Goal: Task Accomplishment & Management: Manage account settings

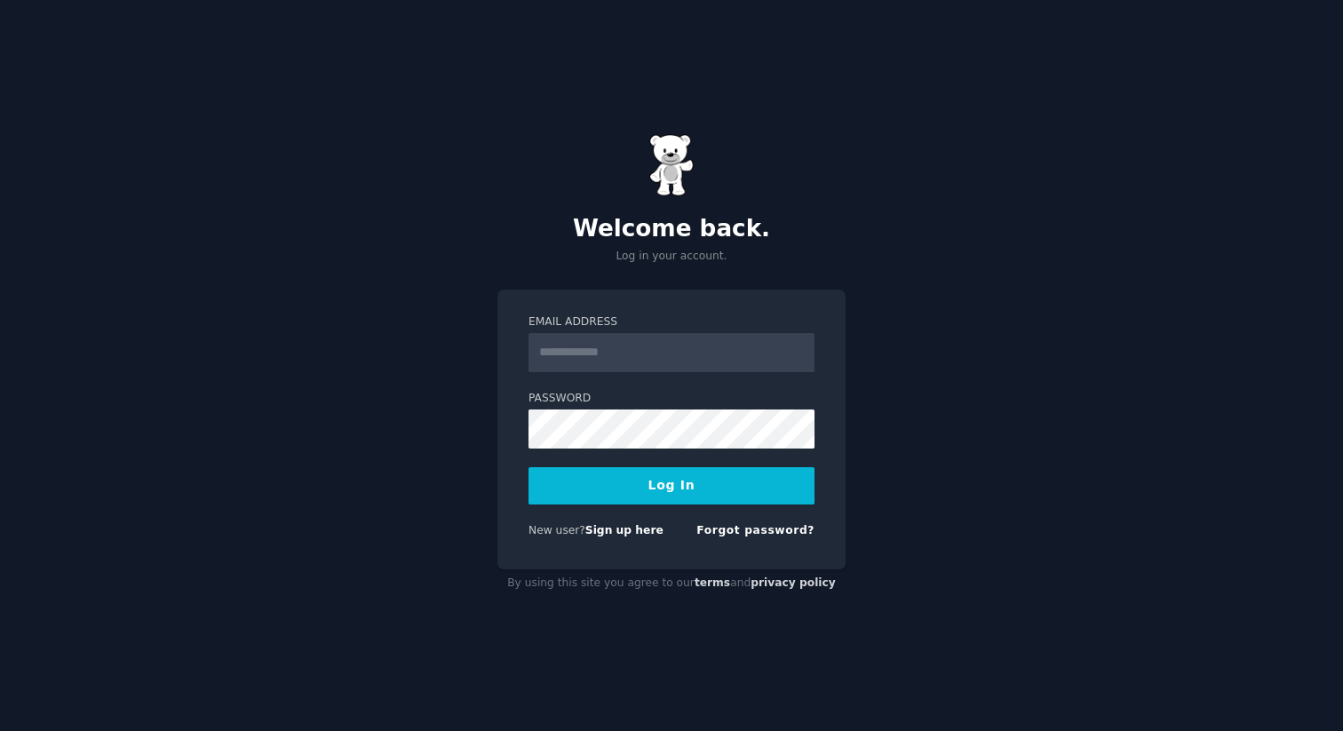
click at [671, 361] on input "Email Address" at bounding box center [671, 352] width 286 height 39
drag, startPoint x: 725, startPoint y: 356, endPoint x: 638, endPoint y: 357, distance: 87.0
click at [638, 357] on input "**********" at bounding box center [671, 352] width 286 height 39
click at [528, 467] on button "Log In" at bounding box center [671, 485] width 286 height 37
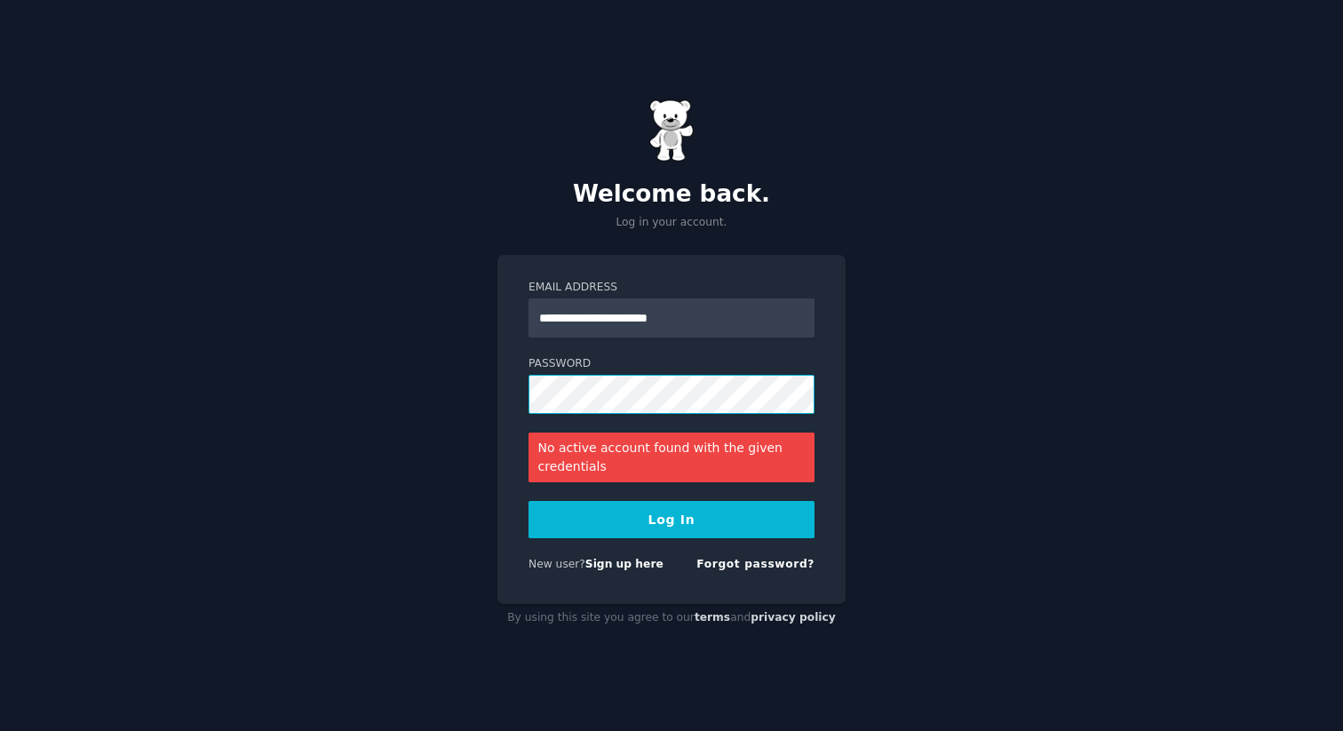
click at [528, 501] on button "Log In" at bounding box center [671, 519] width 286 height 37
click at [567, 316] on input "**********" at bounding box center [671, 317] width 286 height 39
type input "**********"
click at [528, 501] on button "Log In" at bounding box center [671, 519] width 286 height 37
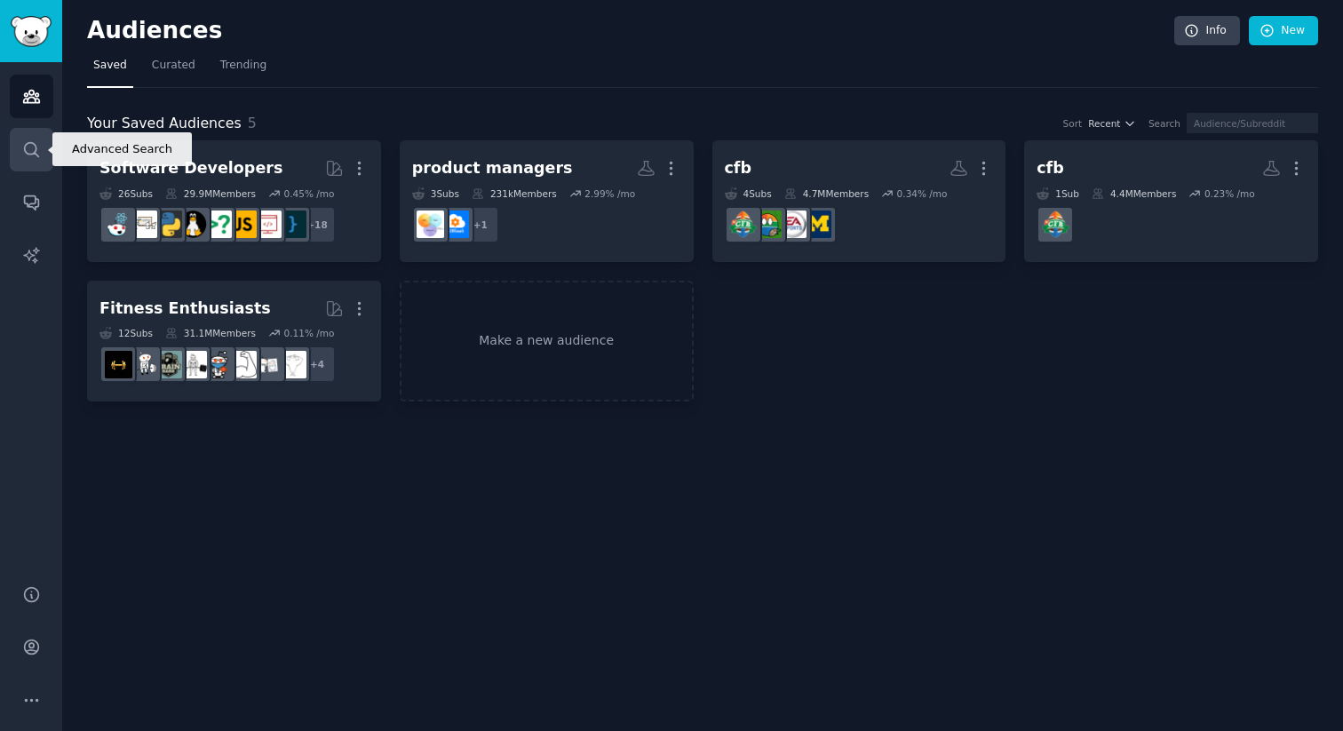
click at [44, 147] on link "Search" at bounding box center [32, 150] width 44 height 44
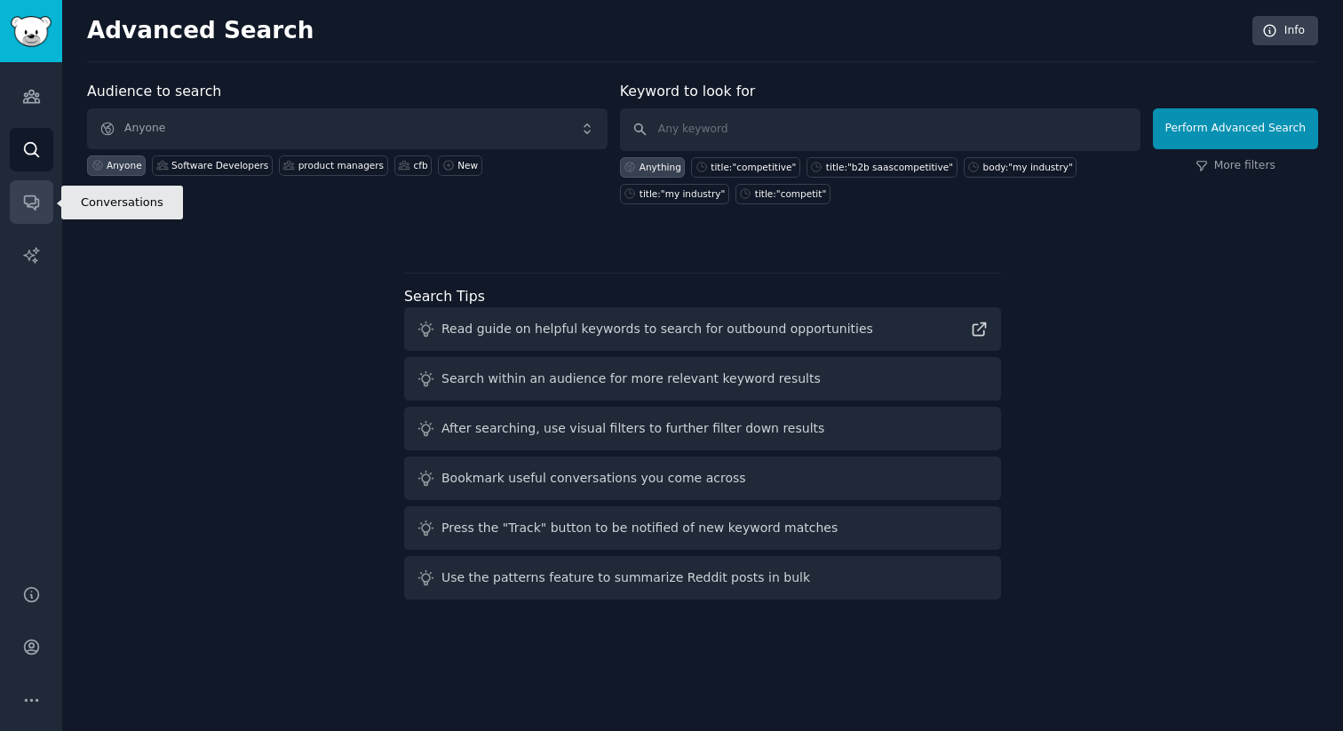
click at [26, 201] on icon "Sidebar" at bounding box center [31, 202] width 19 height 19
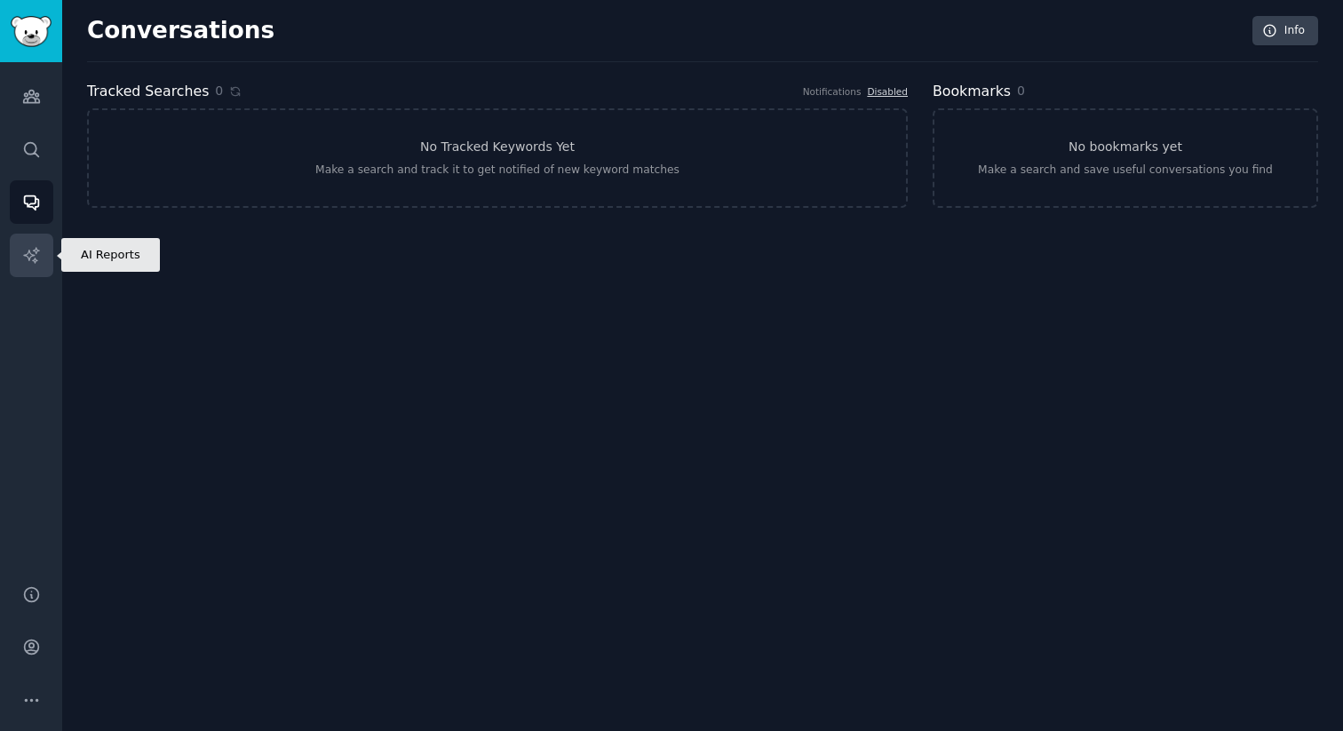
click at [24, 242] on link "AI Reports" at bounding box center [32, 256] width 44 height 44
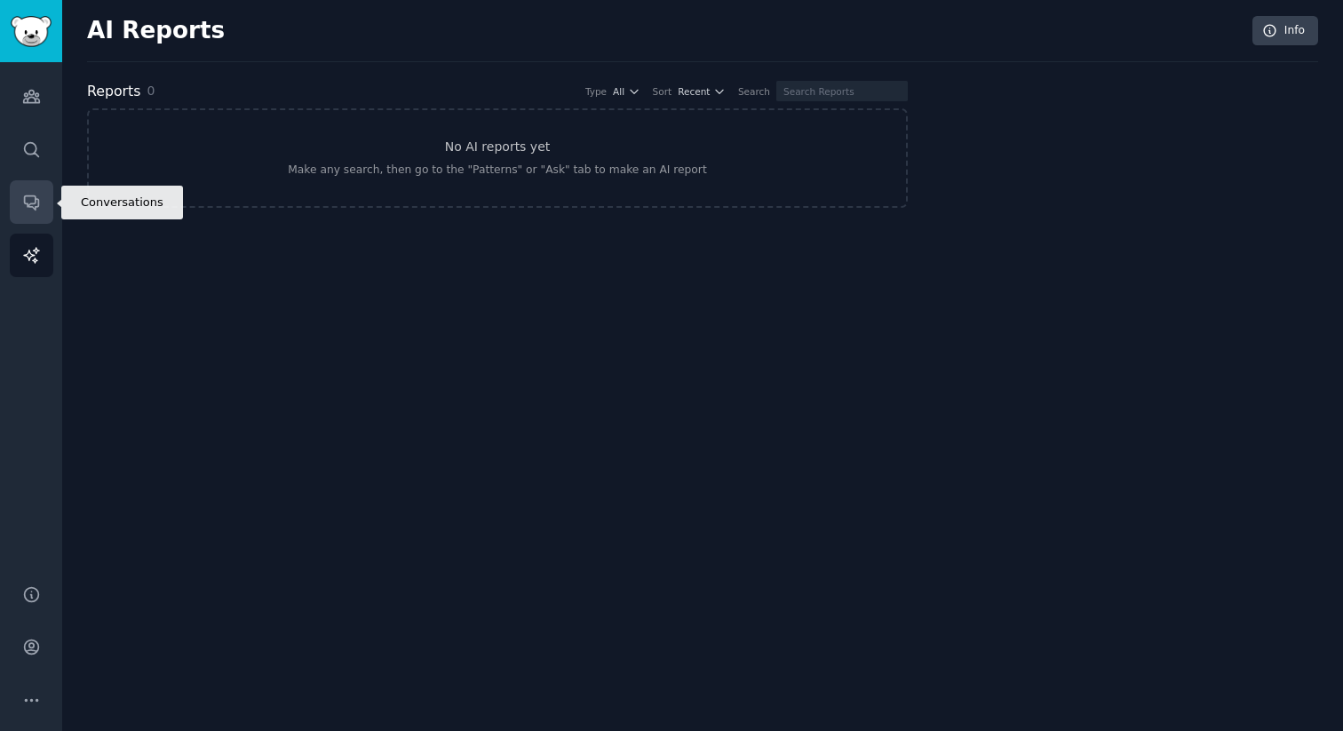
click at [26, 210] on icon "Sidebar" at bounding box center [31, 202] width 19 height 19
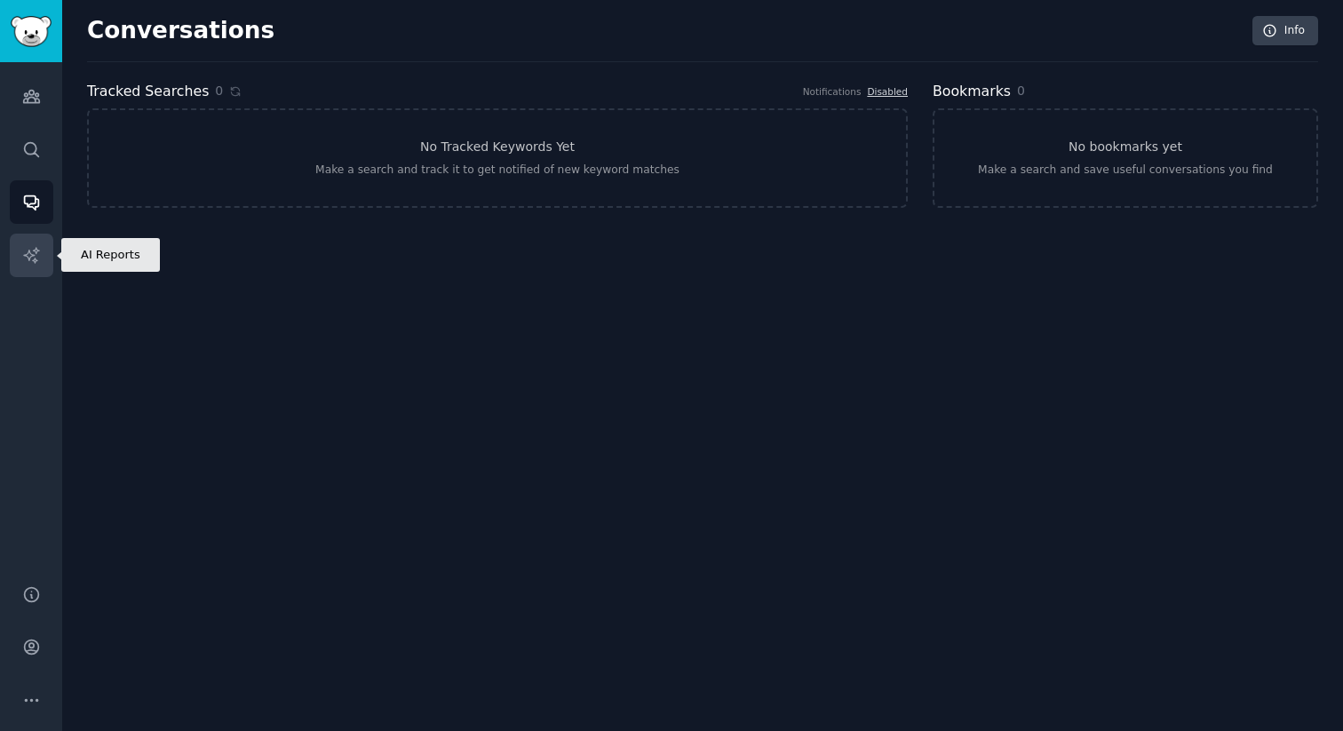
click at [24, 257] on icon "Sidebar" at bounding box center [31, 255] width 19 height 19
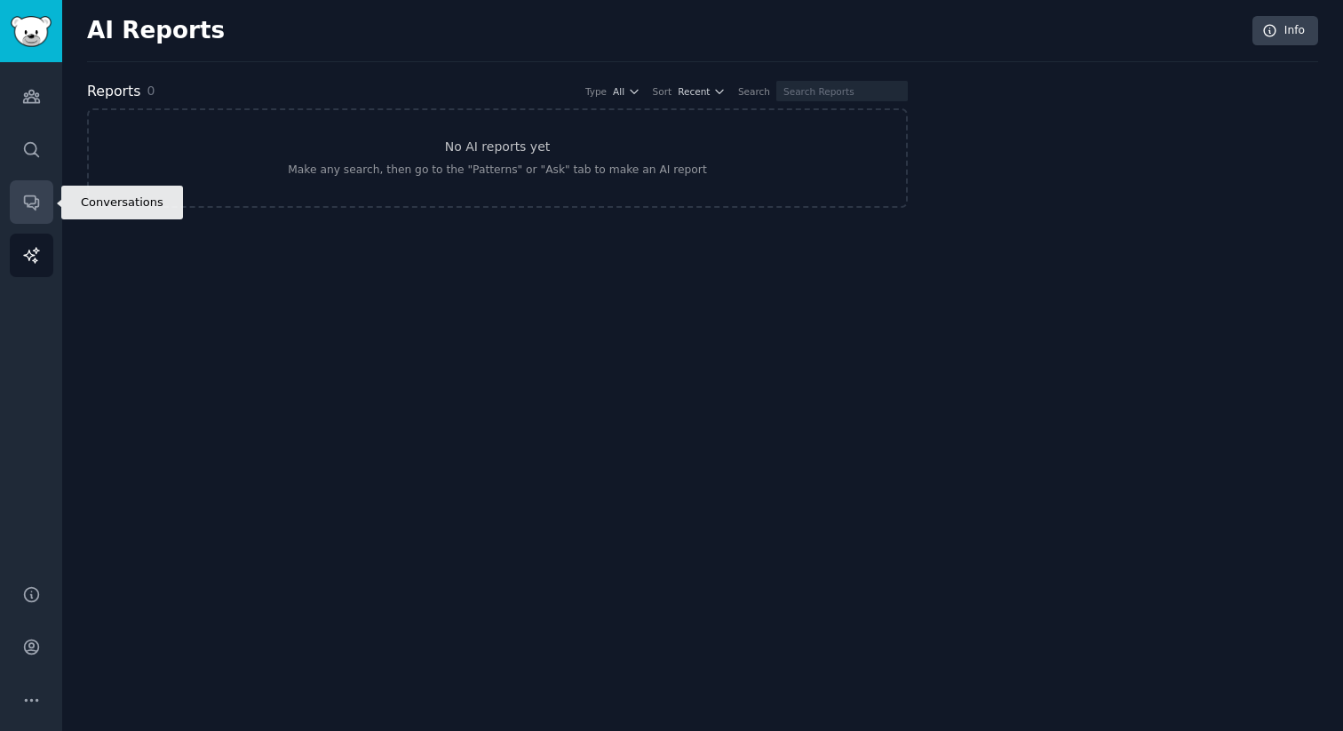
click at [29, 216] on link "Conversations" at bounding box center [32, 202] width 44 height 44
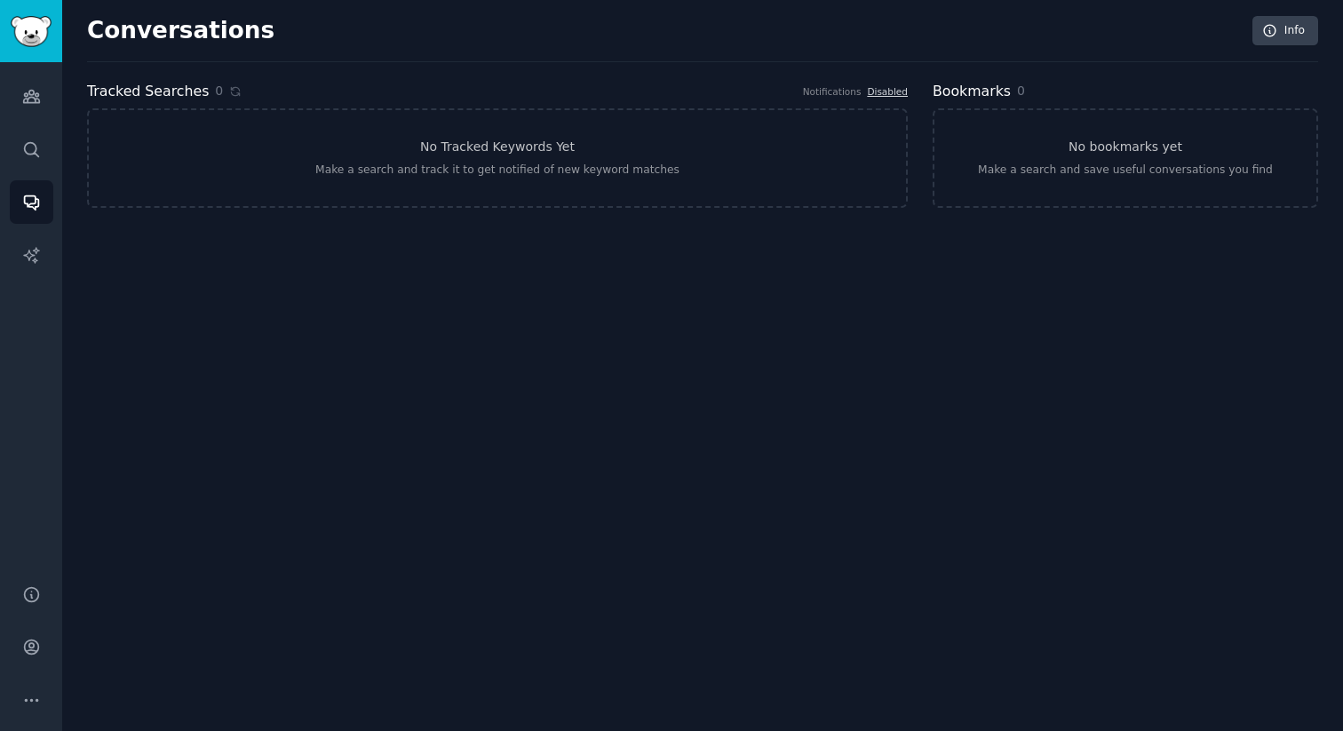
click at [33, 173] on div "Audiences Search Conversations AI Reports" at bounding box center [31, 312] width 62 height 501
click at [33, 155] on icon "Sidebar" at bounding box center [31, 149] width 19 height 19
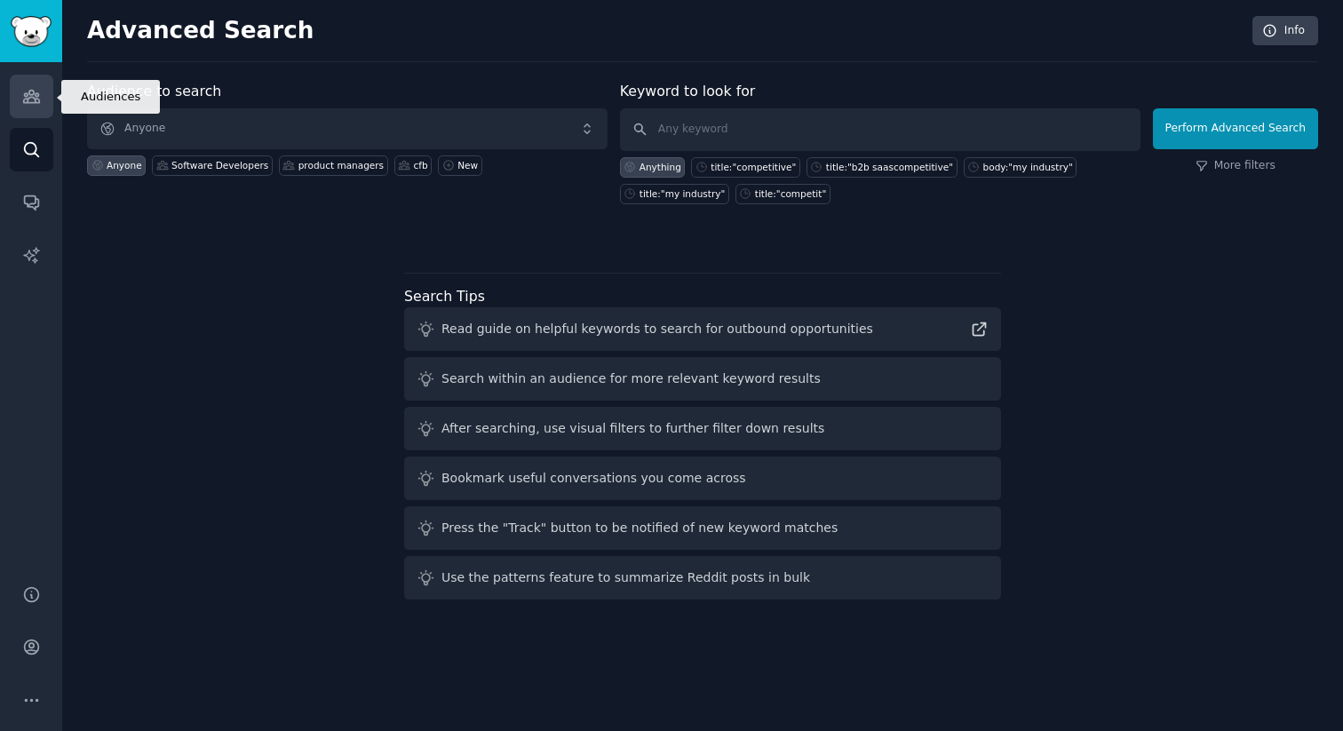
click at [23, 99] on icon "Sidebar" at bounding box center [31, 97] width 16 height 12
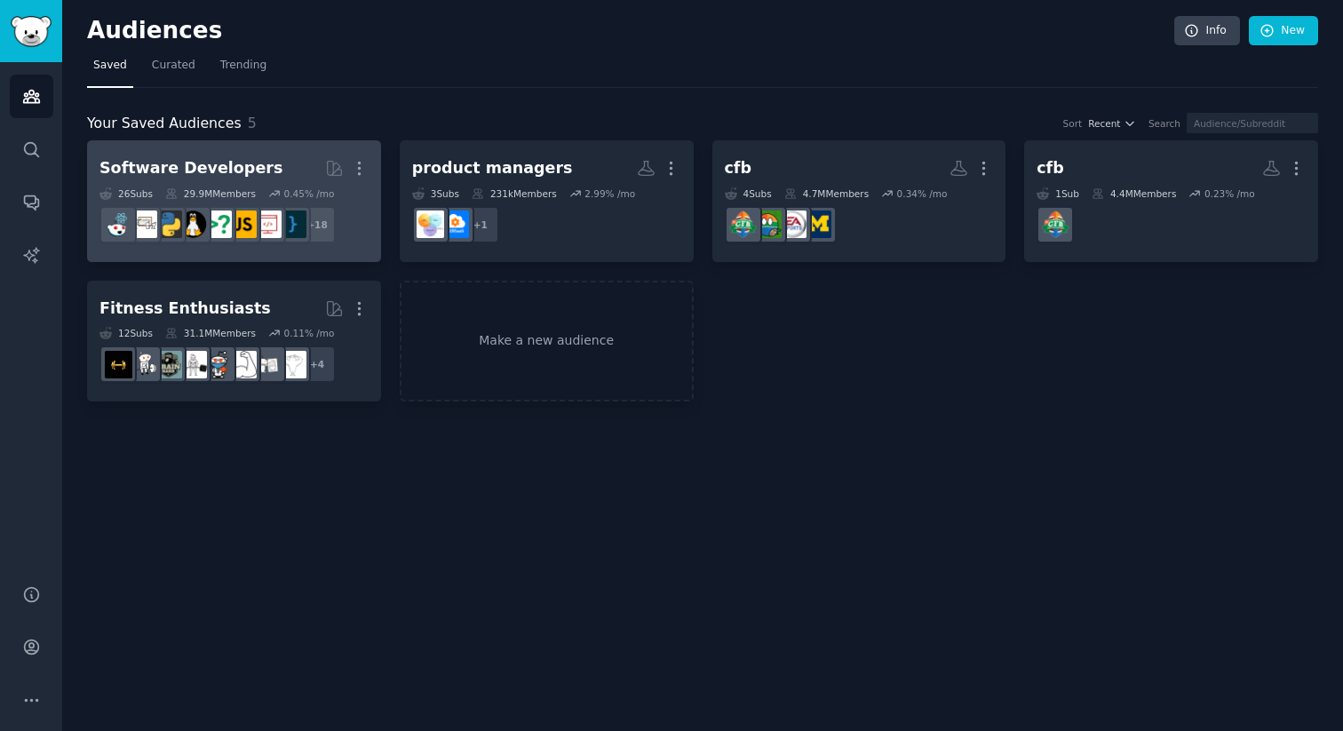
click at [212, 248] on dd "r/reactjs + 18" at bounding box center [233, 225] width 269 height 50
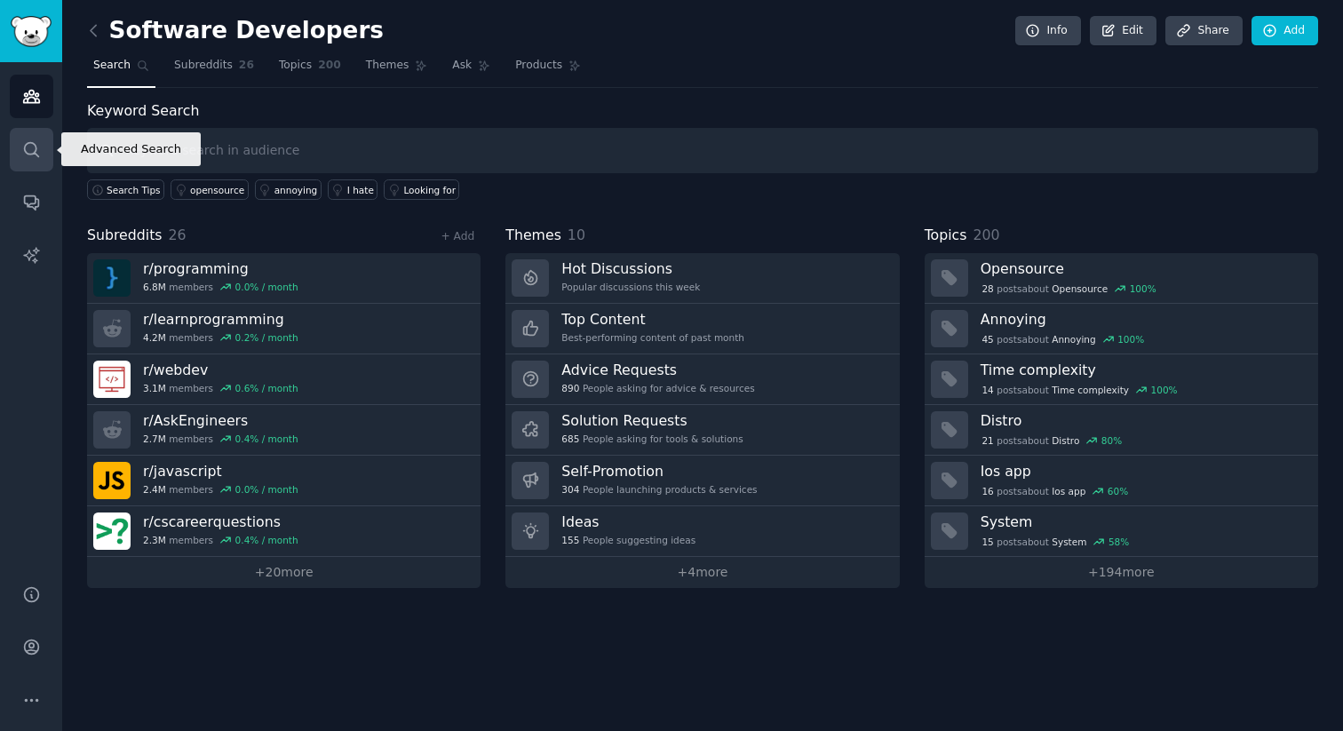
click at [43, 141] on link "Search" at bounding box center [32, 150] width 44 height 44
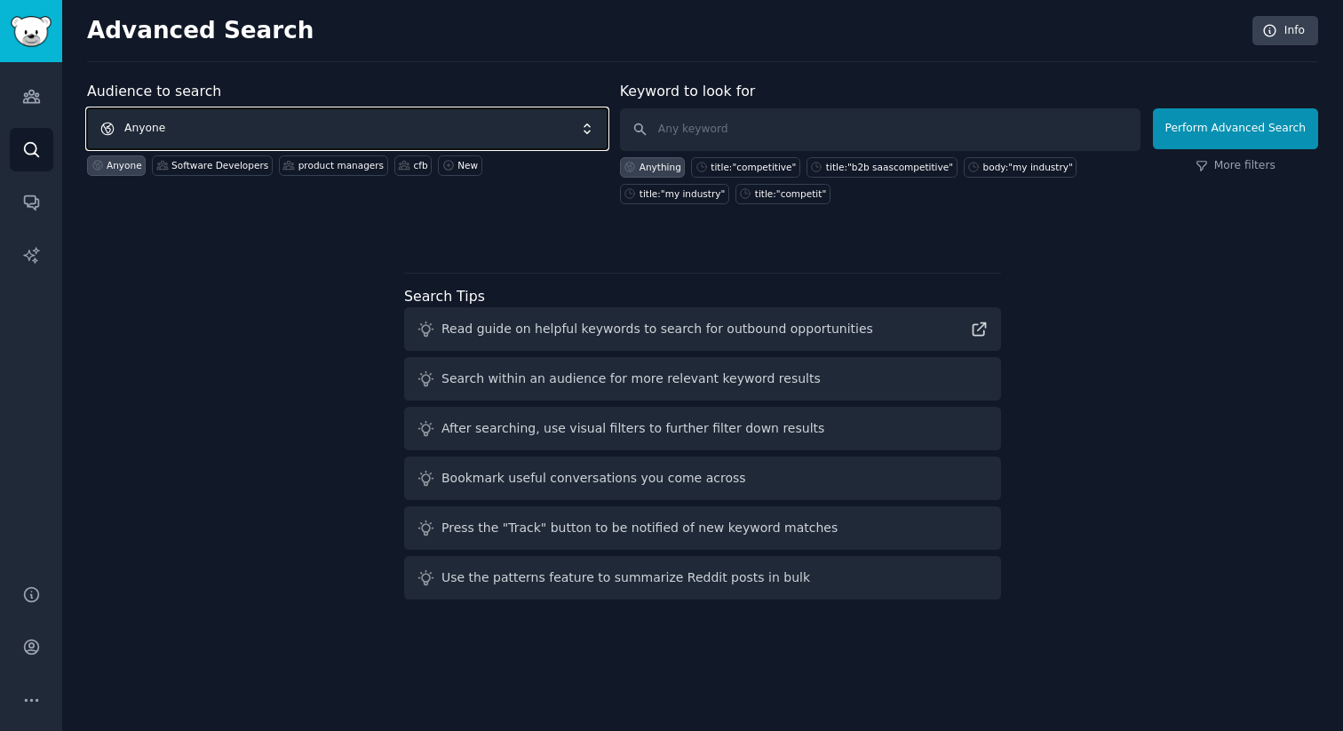
click at [483, 109] on span "Anyone" at bounding box center [347, 128] width 520 height 41
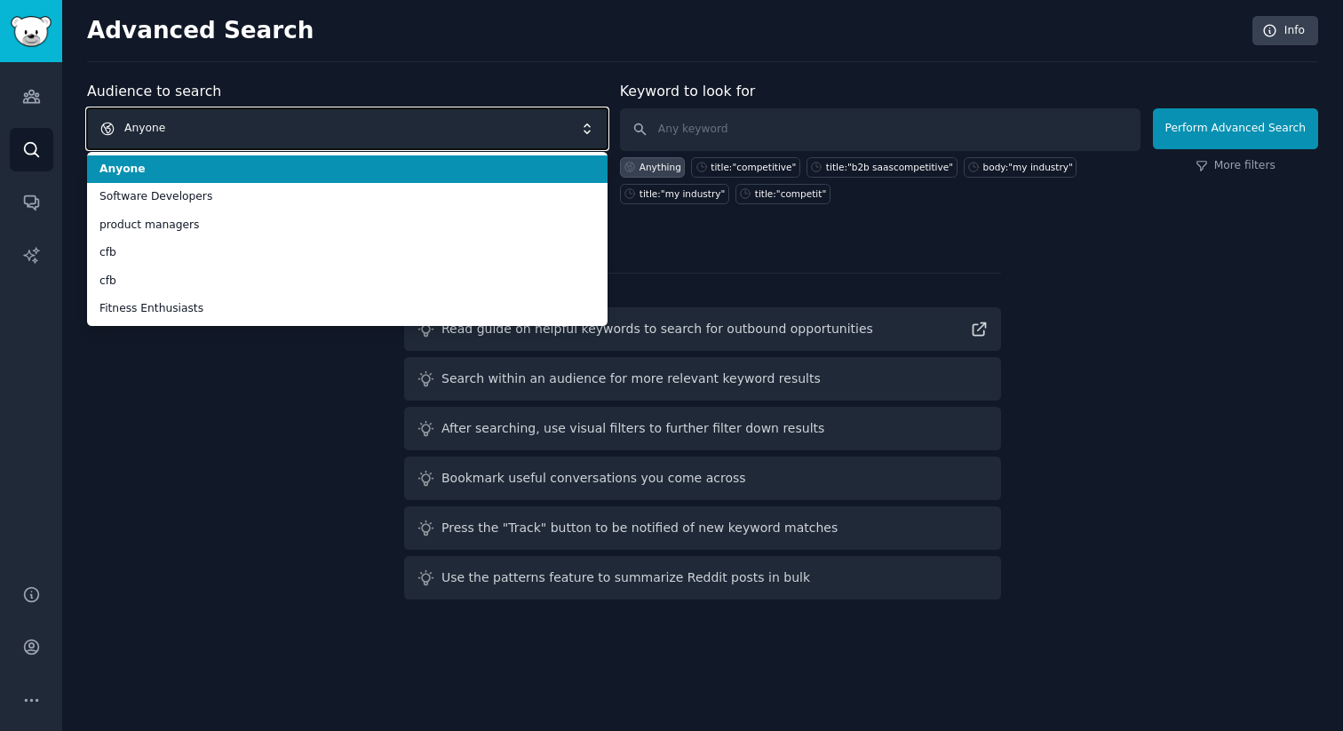
click at [444, 115] on span "Anyone" at bounding box center [347, 128] width 520 height 41
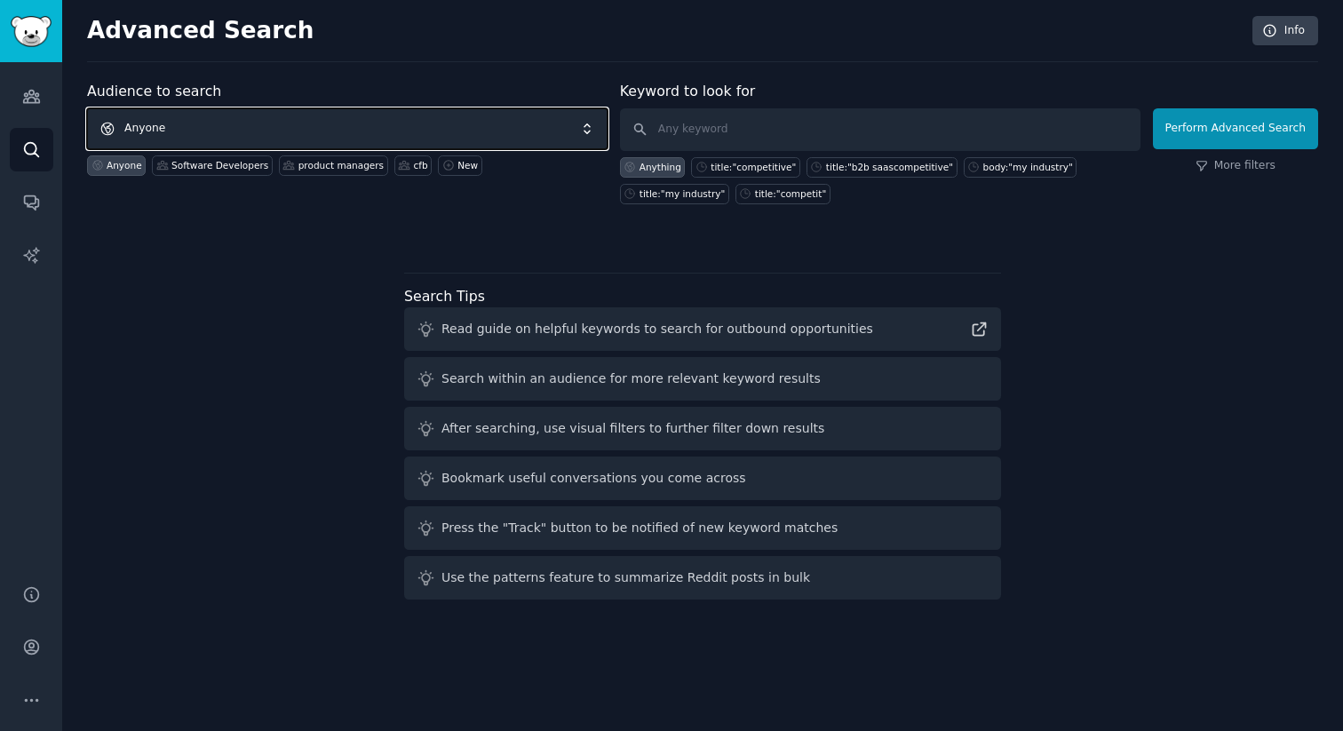
click at [444, 115] on span "Anyone" at bounding box center [347, 128] width 520 height 41
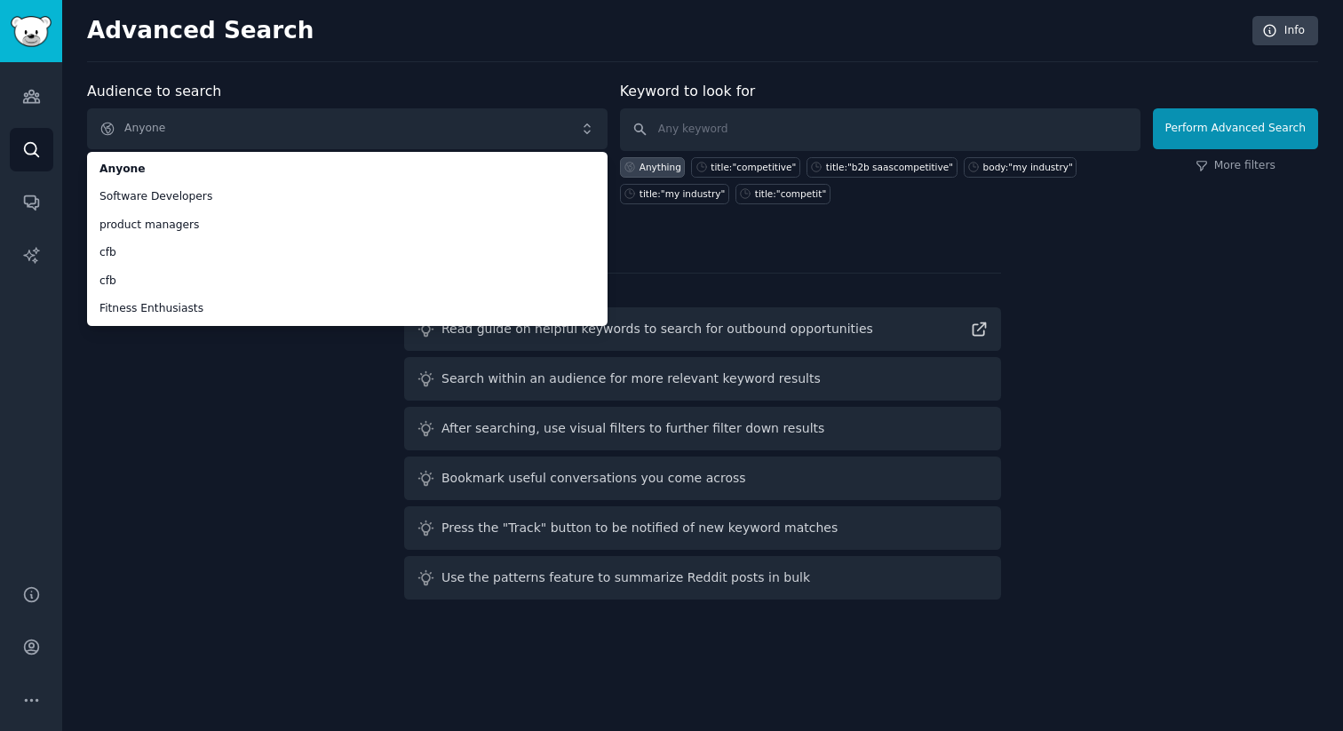
click at [0, 99] on div "Audiences Search Conversations AI Reports" at bounding box center [31, 312] width 62 height 501
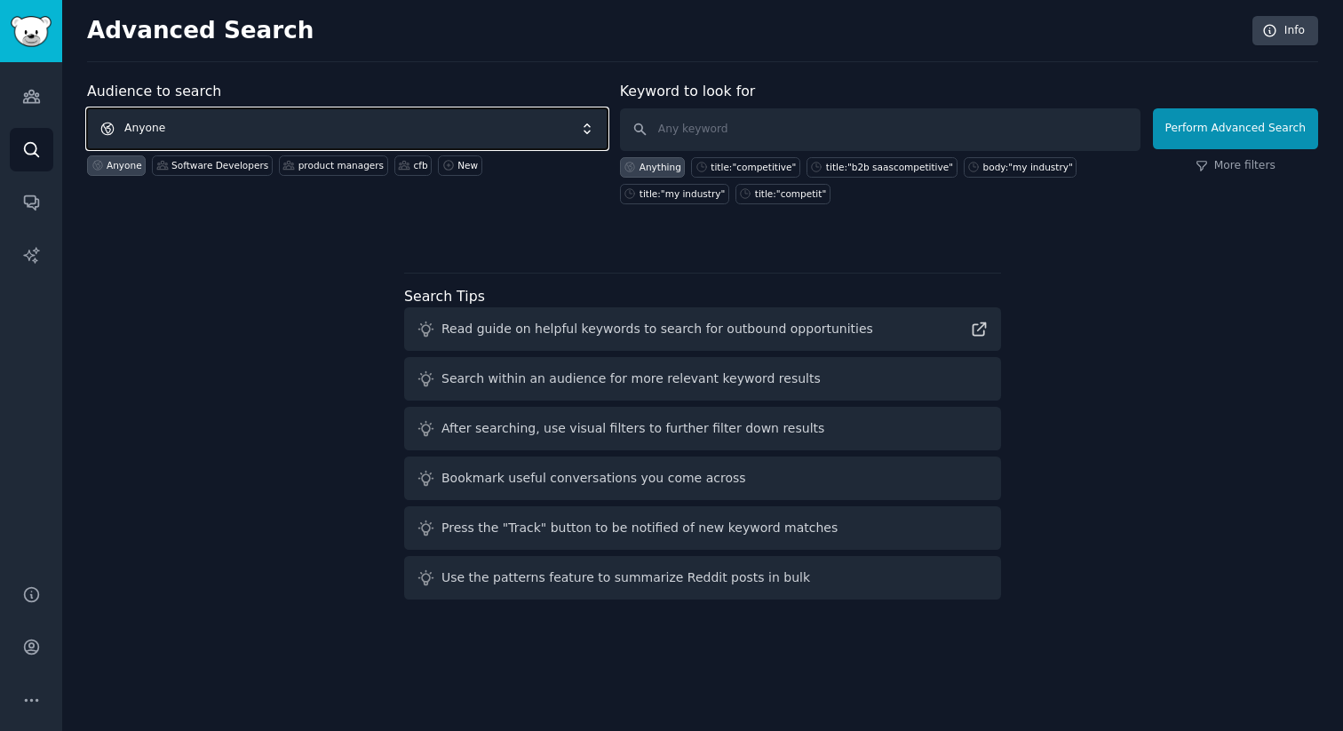
click at [177, 121] on span "Anyone" at bounding box center [347, 128] width 520 height 41
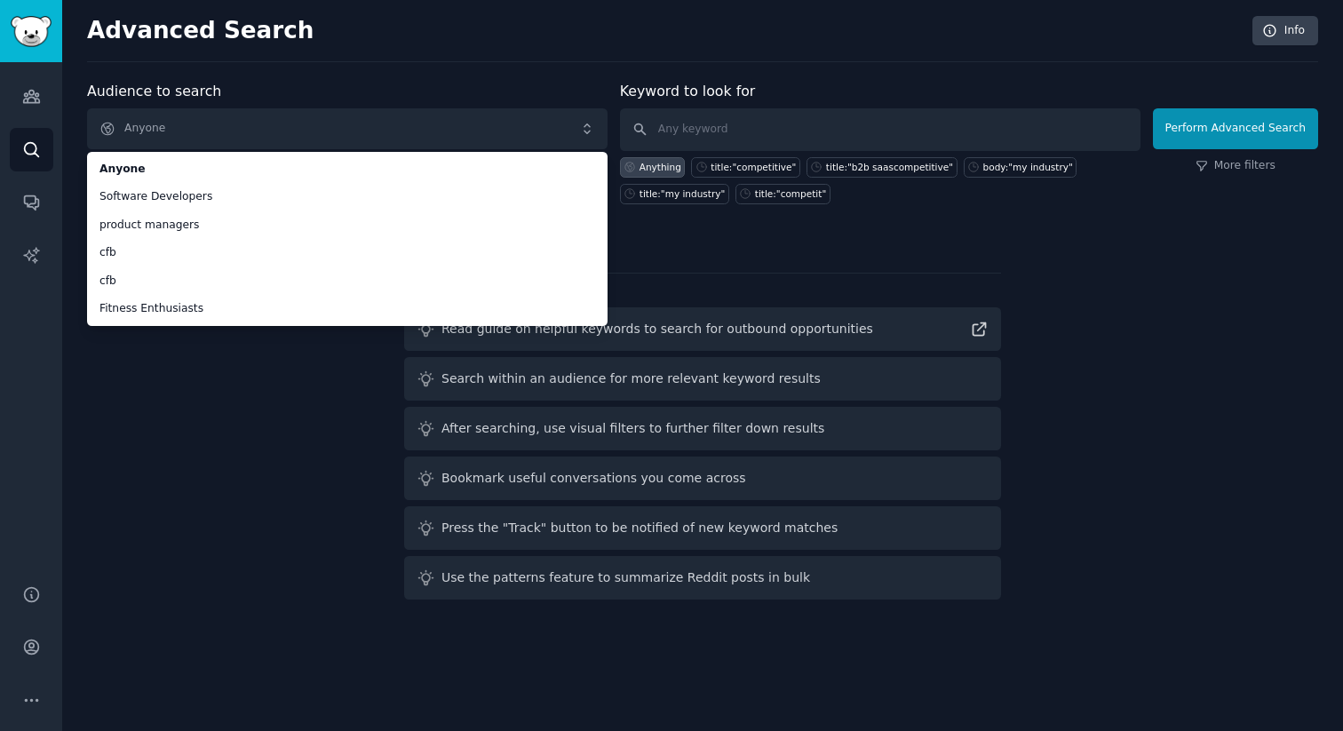
click at [187, 402] on div "Audience to search Anyone Anyone Software Developers product managers cfb cfb F…" at bounding box center [702, 344] width 1231 height 526
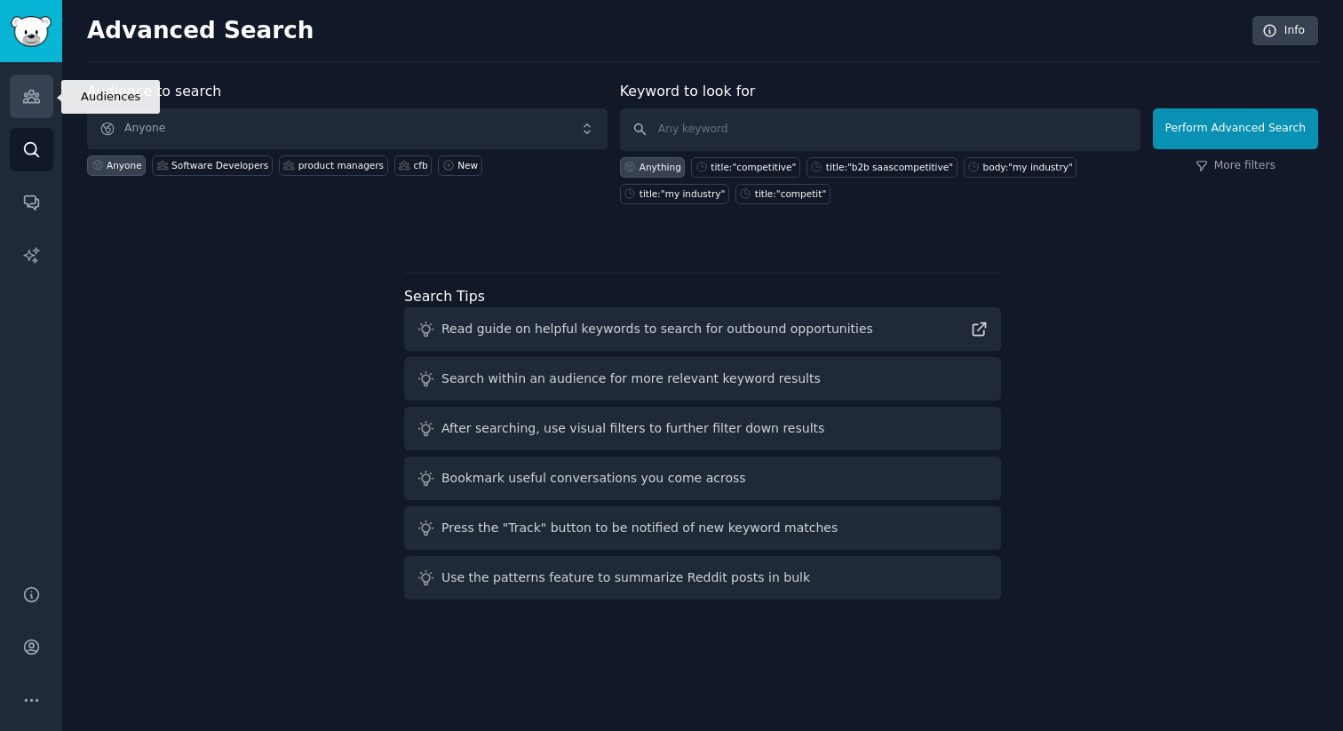
click at [17, 106] on link "Audiences" at bounding box center [32, 97] width 44 height 44
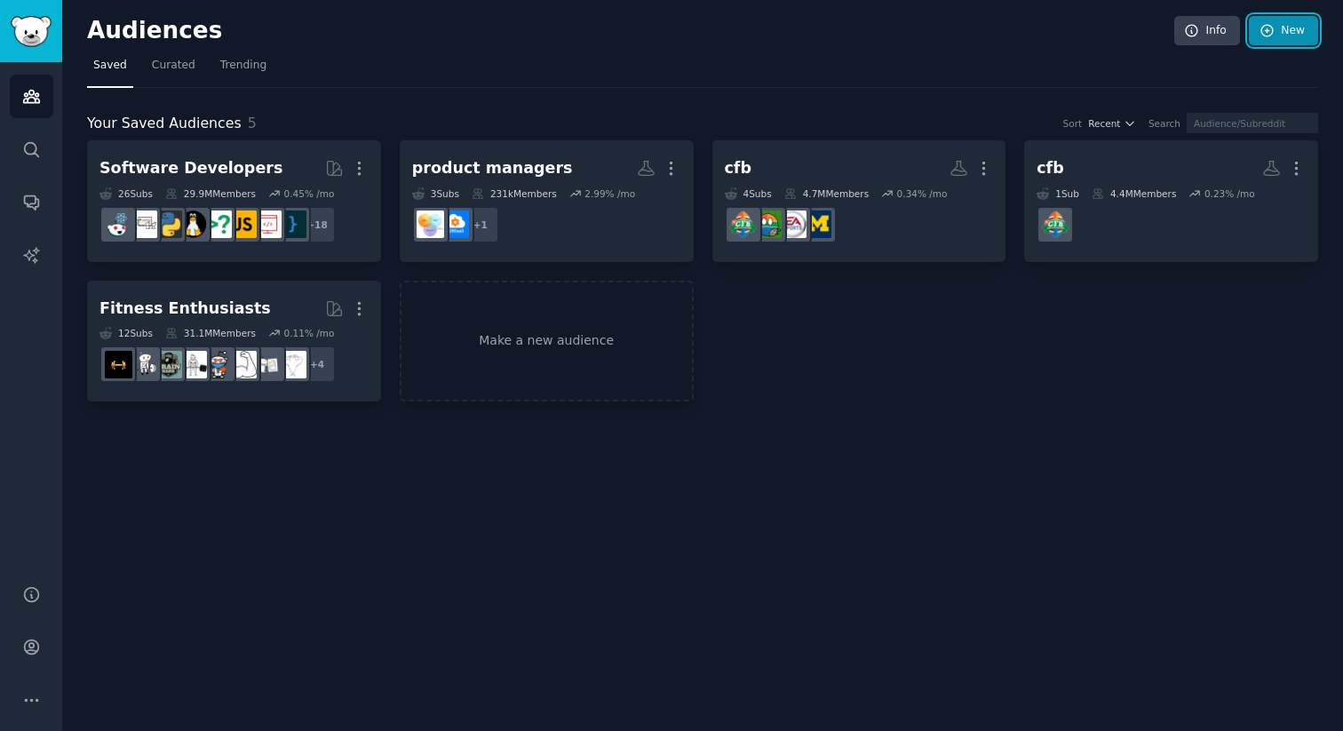
click at [1251, 29] on link "New" at bounding box center [1282, 31] width 69 height 30
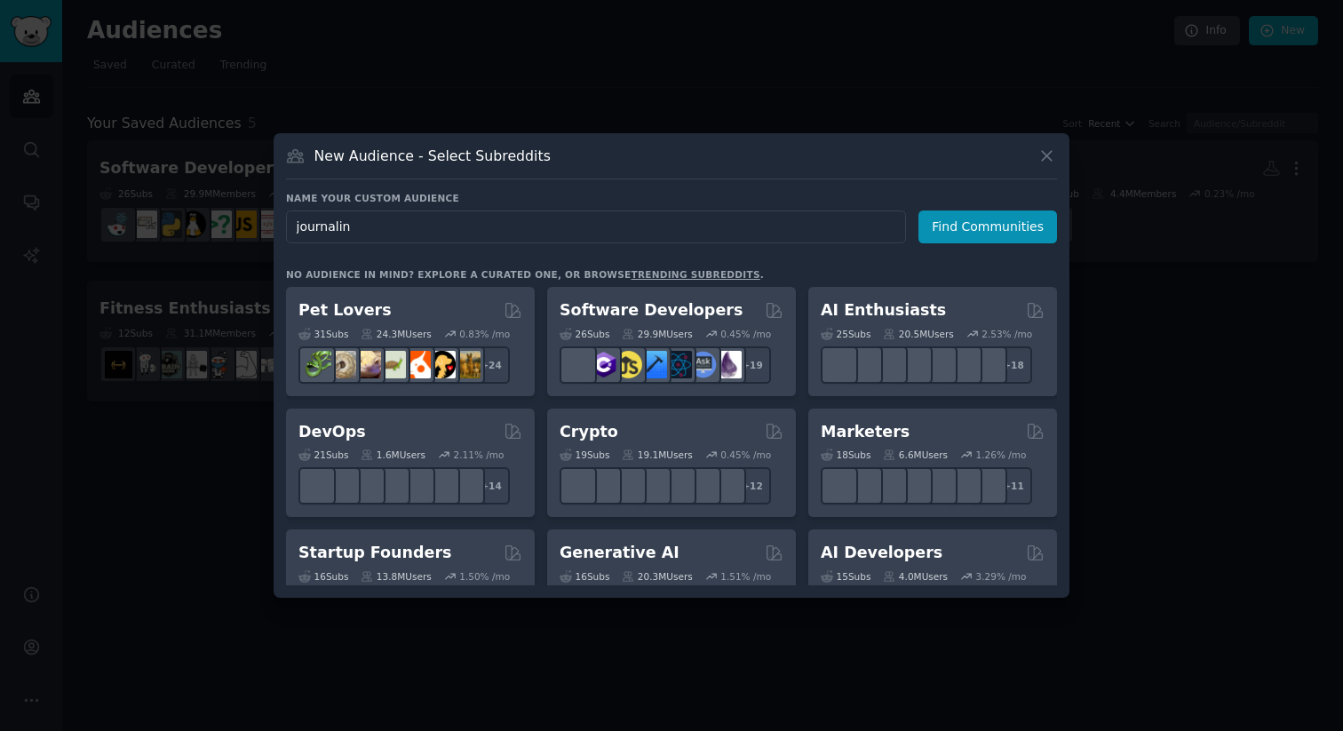
type input "journaling"
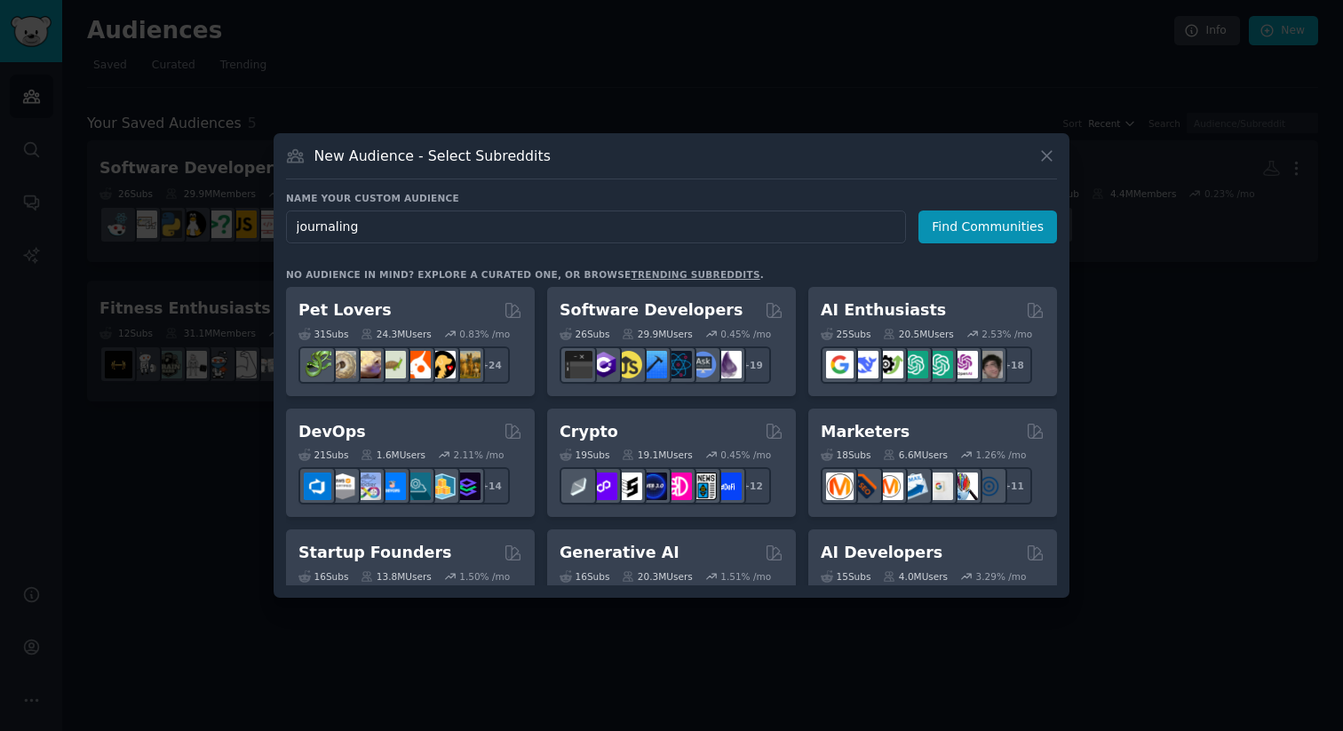
click button "Find Communities" at bounding box center [987, 226] width 139 height 33
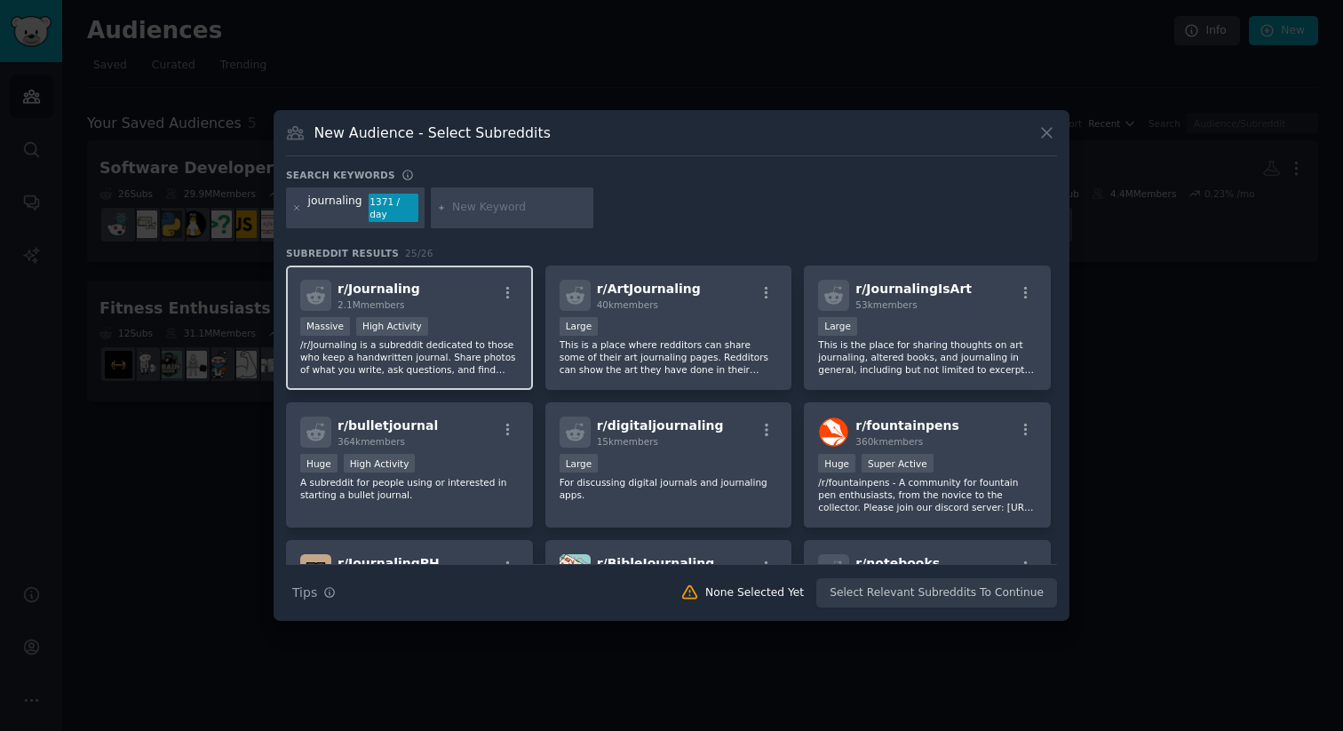
click at [492, 304] on div "r/ Journaling 2.1M members" at bounding box center [409, 295] width 218 height 31
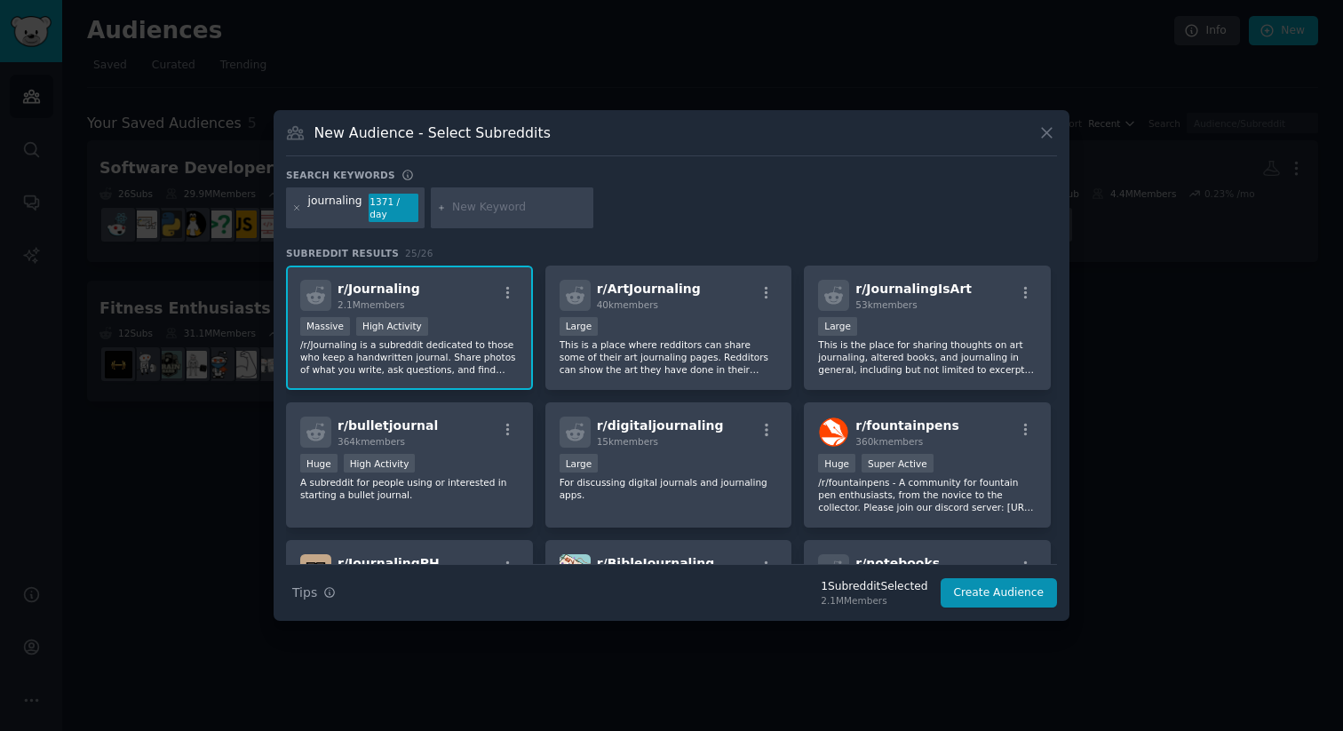
click at [478, 215] on input "text" at bounding box center [519, 208] width 135 height 16
type input "digitaljournaling"
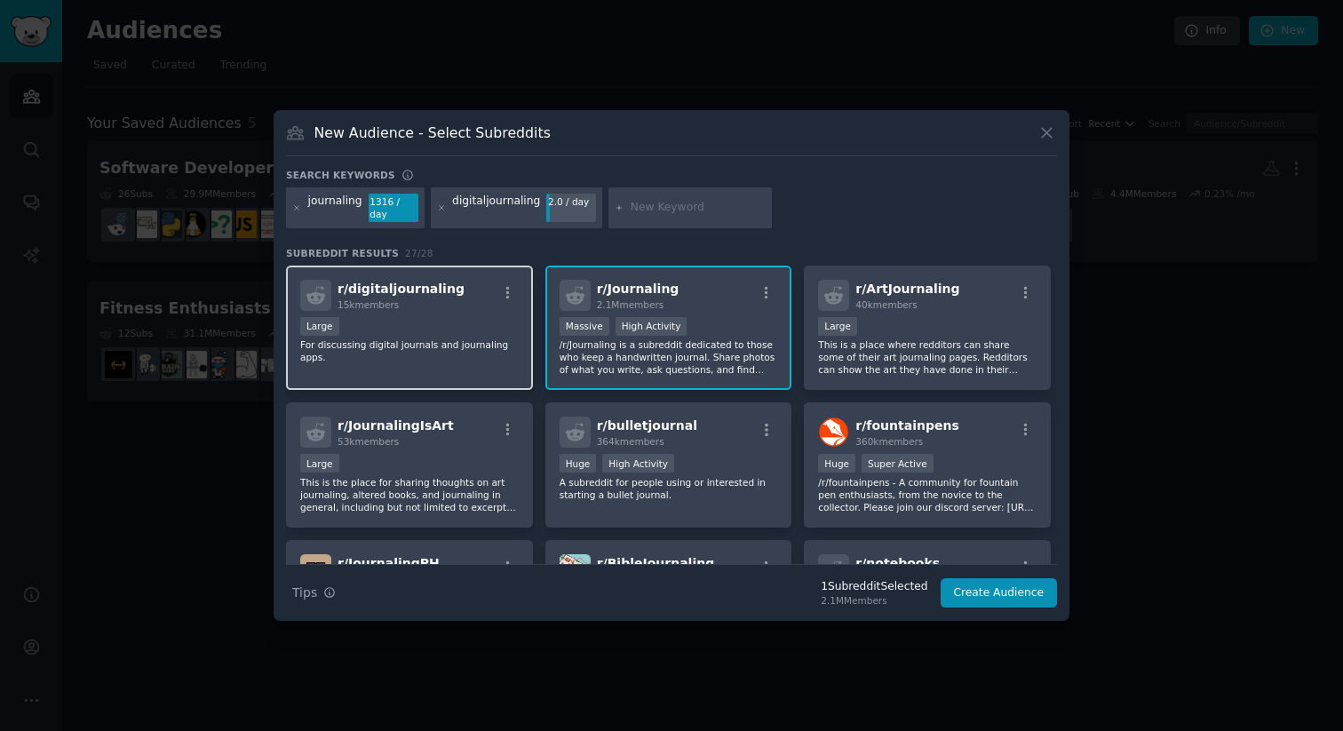
click at [480, 345] on p "For discussing digital journals and journaling apps." at bounding box center [409, 350] width 218 height 25
click at [651, 209] on input "text" at bounding box center [697, 208] width 135 height 16
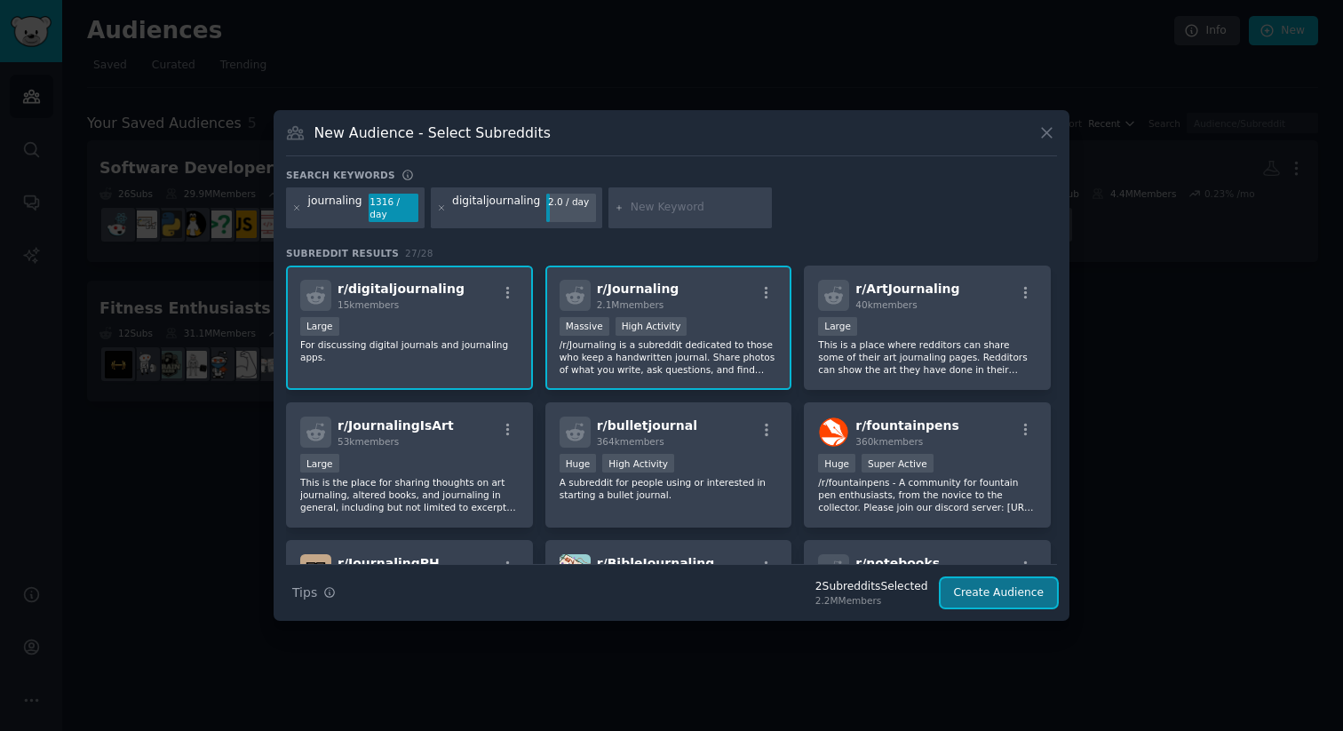
click at [988, 587] on button "Create Audience" at bounding box center [998, 593] width 117 height 30
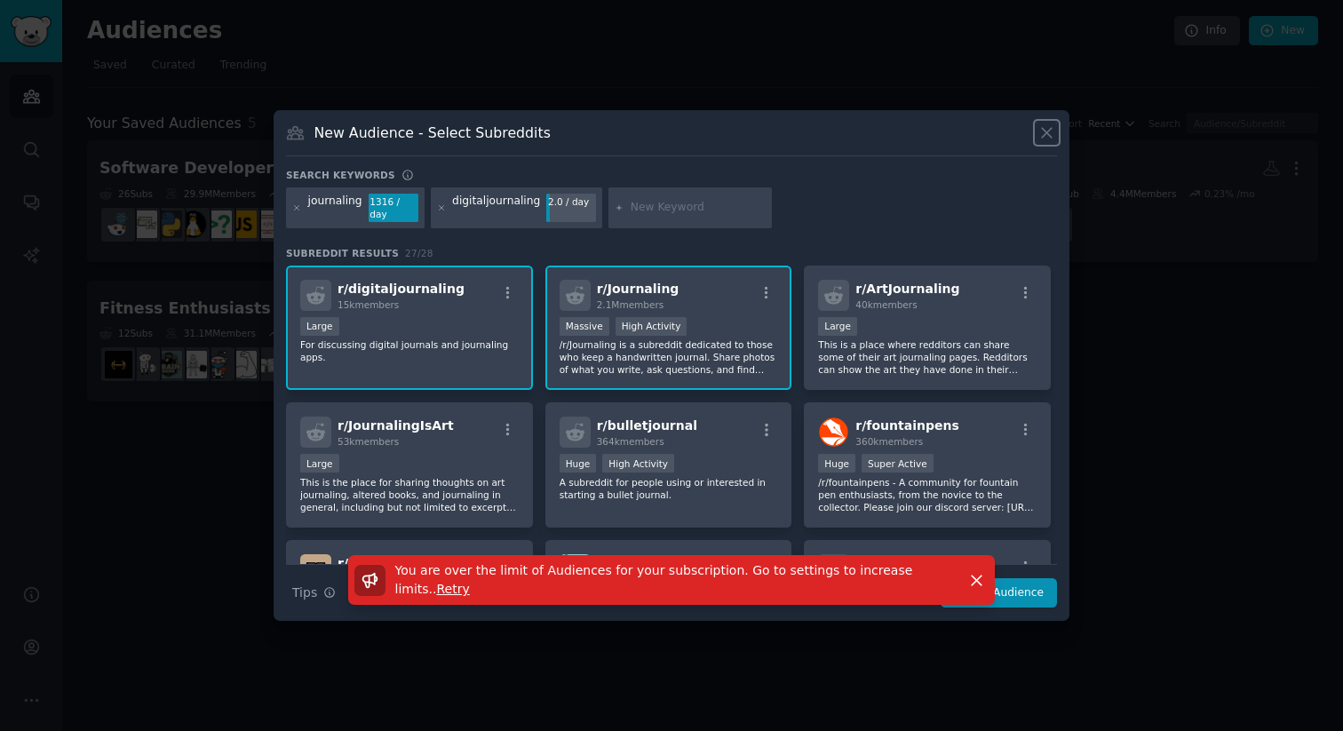
click at [1049, 134] on icon at bounding box center [1046, 132] width 19 height 19
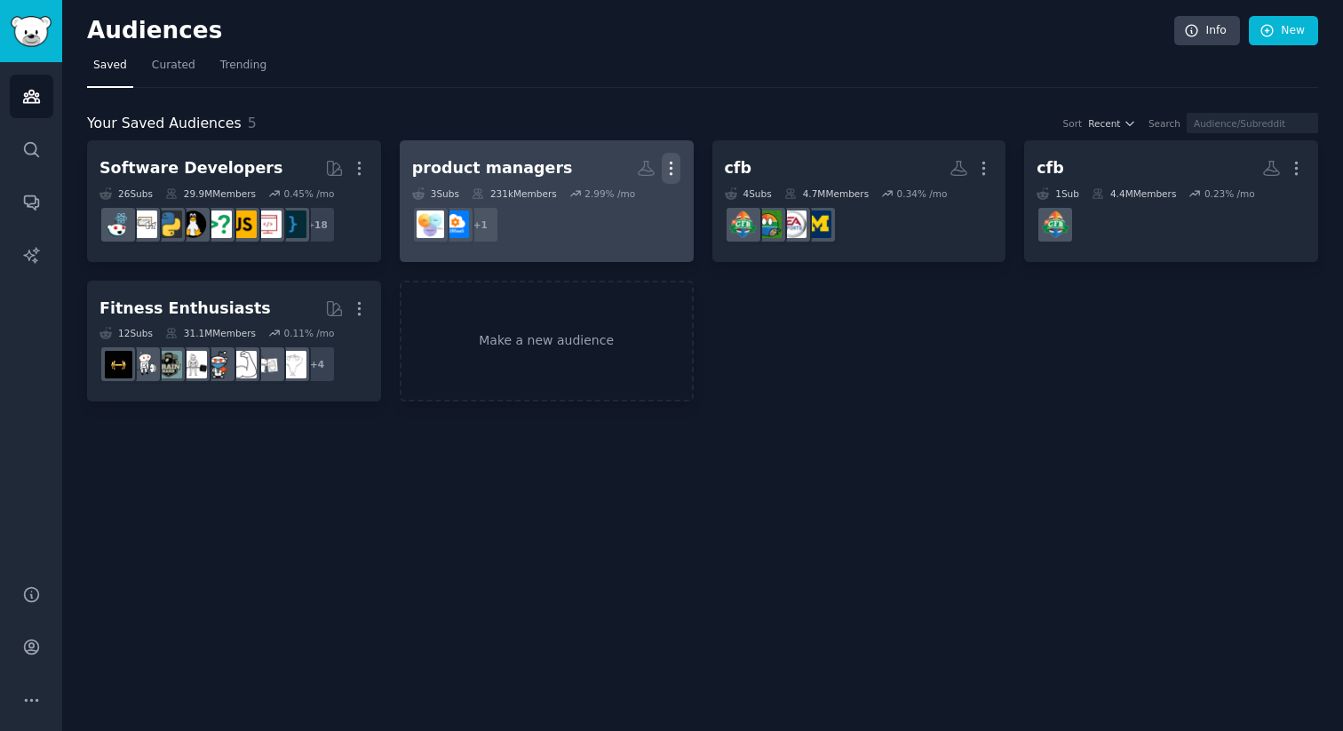
click at [676, 170] on icon "button" at bounding box center [671, 168] width 19 height 19
click at [620, 212] on p "Delete" at bounding box center [622, 205] width 41 height 19
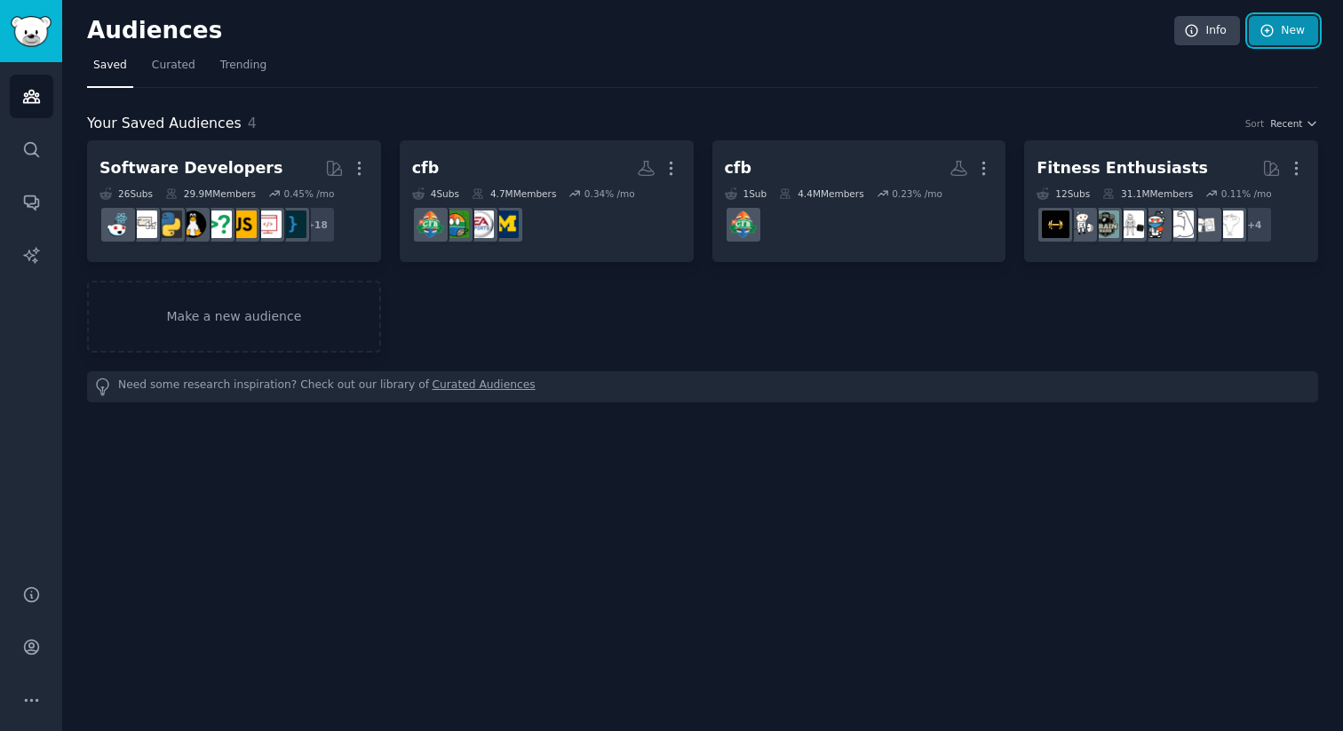
click at [1270, 41] on link "New" at bounding box center [1282, 31] width 69 height 30
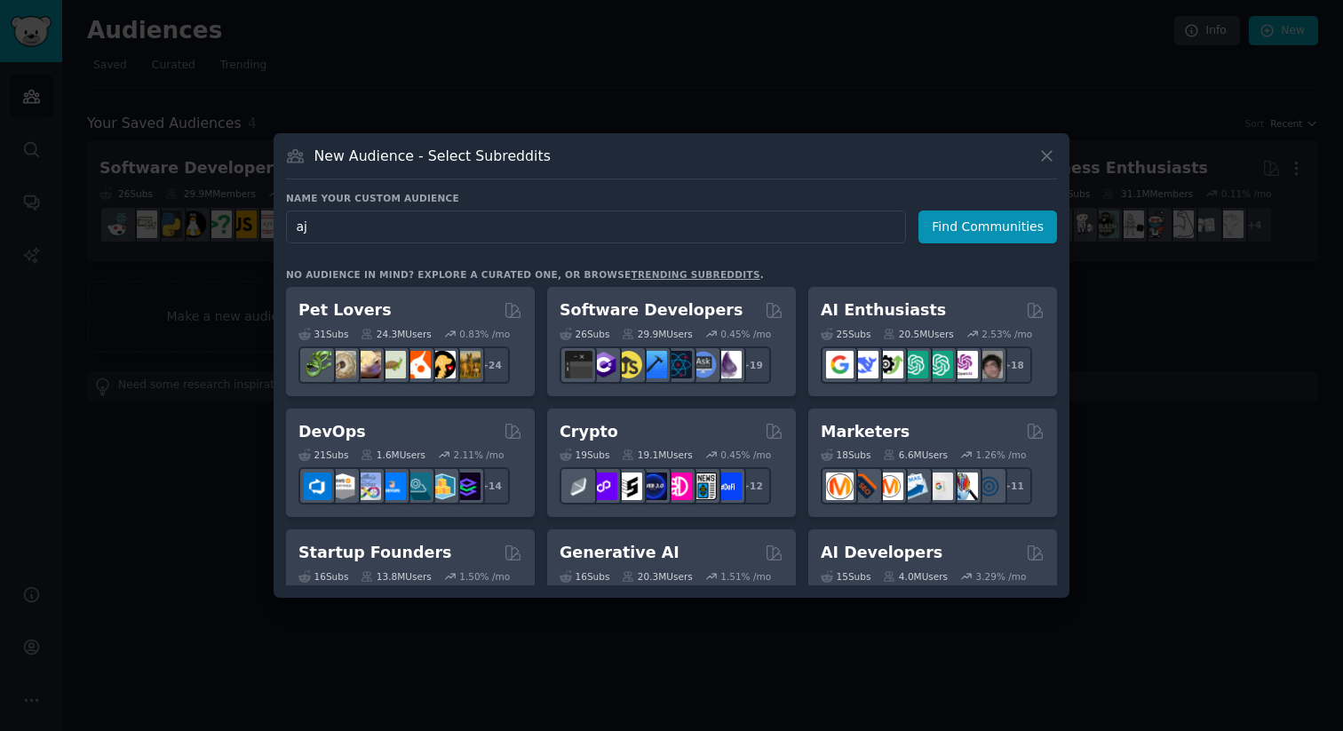
type input "a"
type input "j"
type input "Journaling"
click button "Find Communities" at bounding box center [987, 226] width 139 height 33
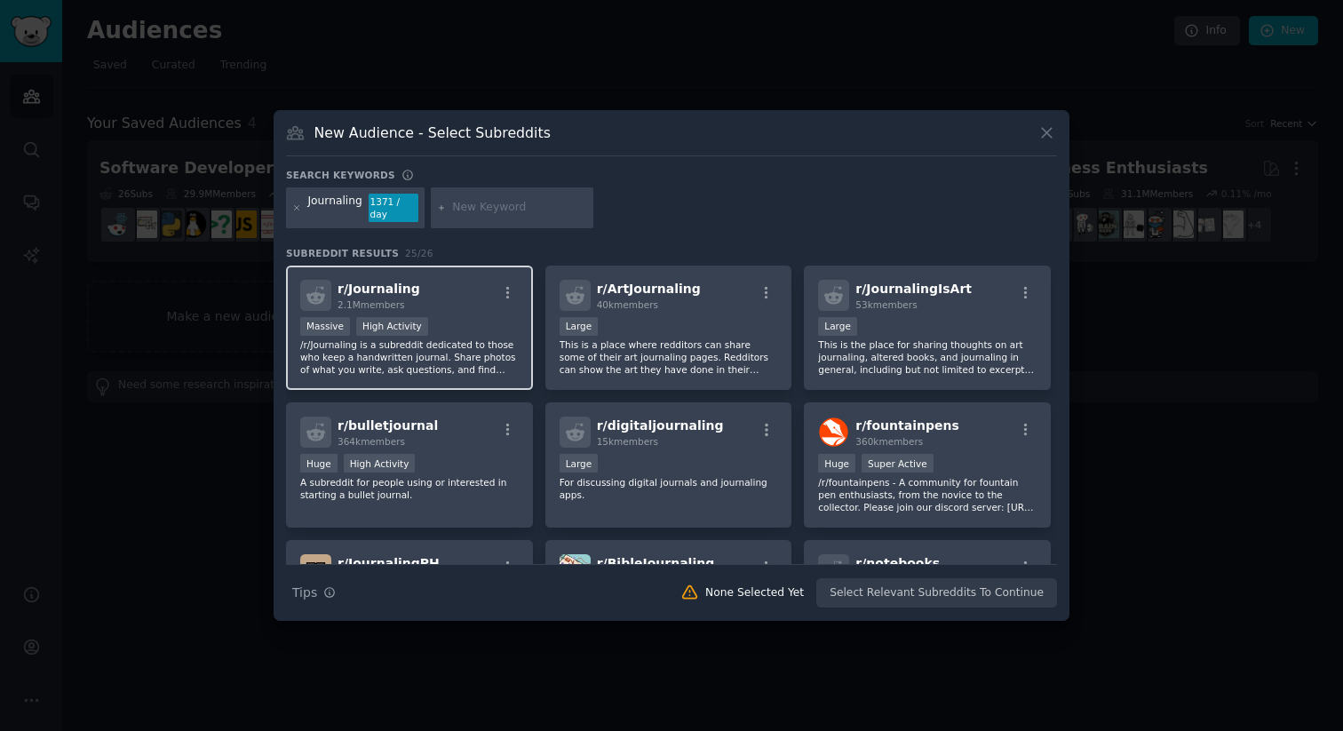
click at [474, 297] on div "r/ Journaling 2.1M members" at bounding box center [409, 295] width 218 height 31
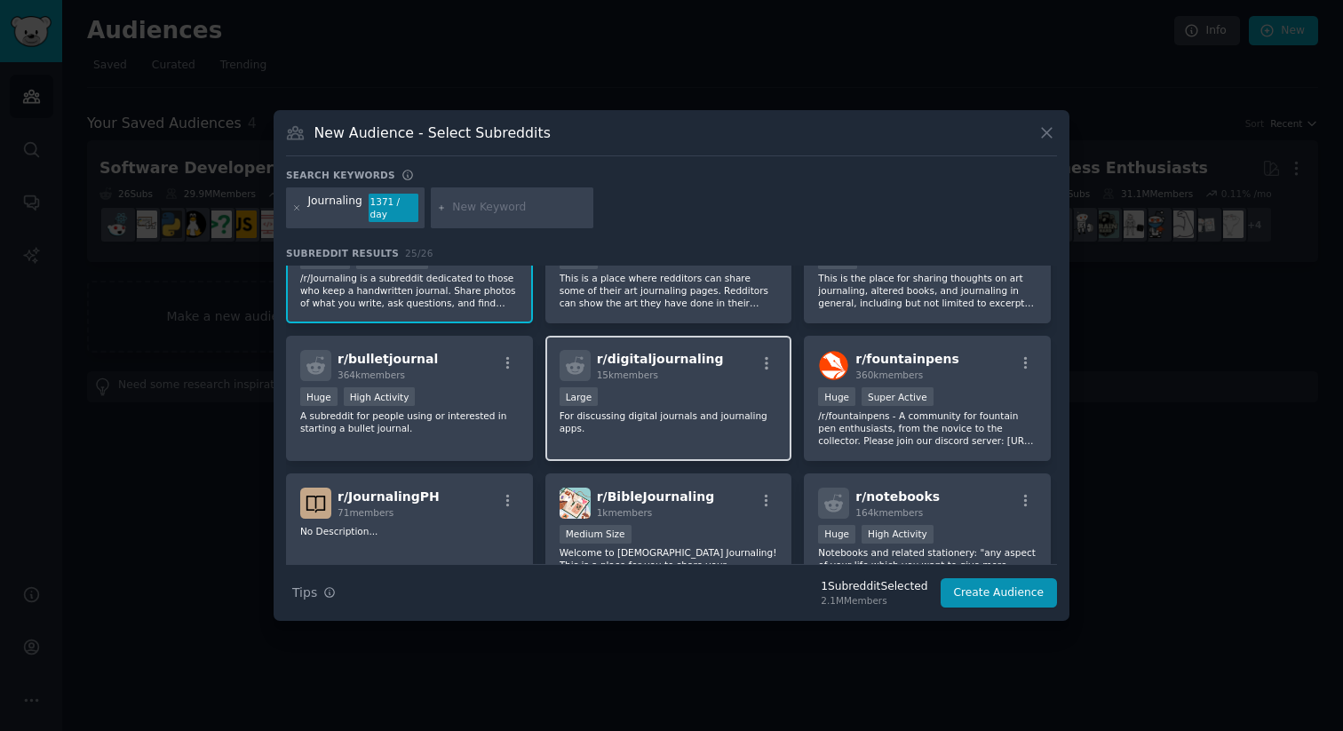
click at [718, 400] on div "Large" at bounding box center [668, 398] width 218 height 22
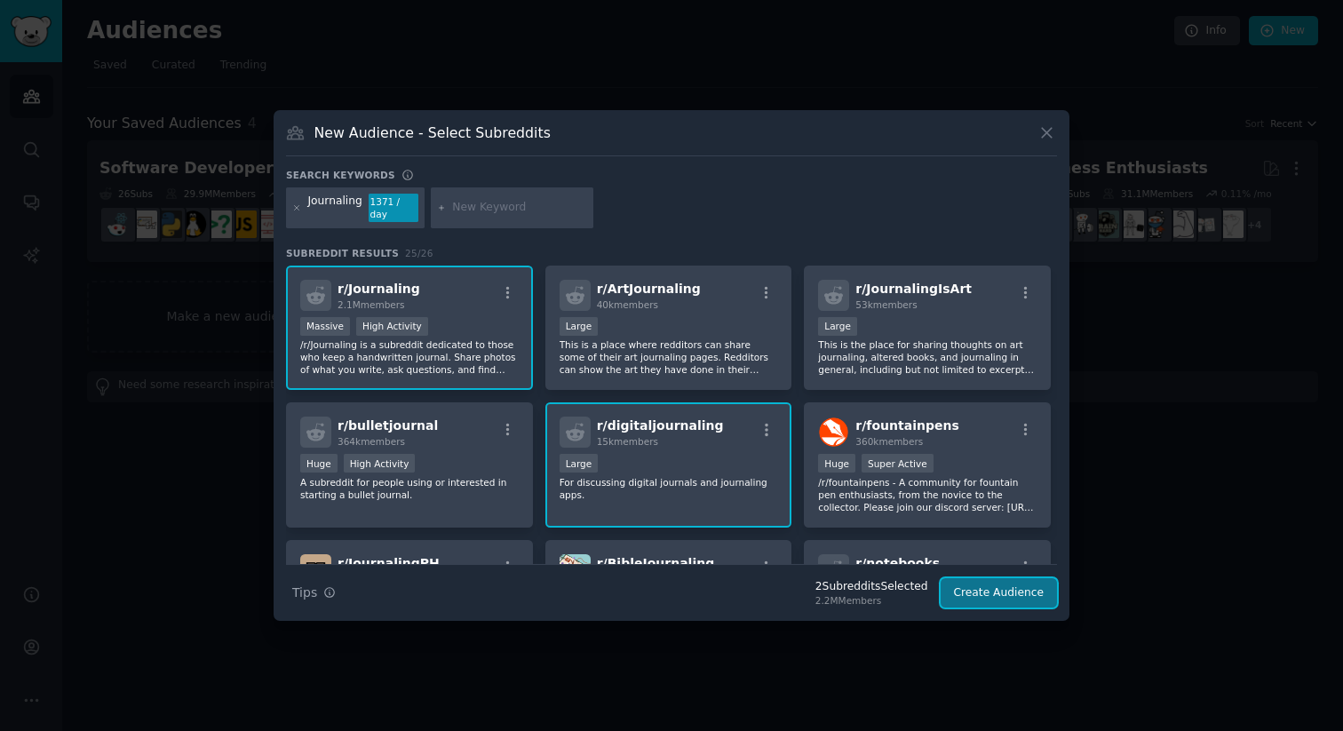
click at [1019, 590] on button "Create Audience" at bounding box center [998, 593] width 117 height 30
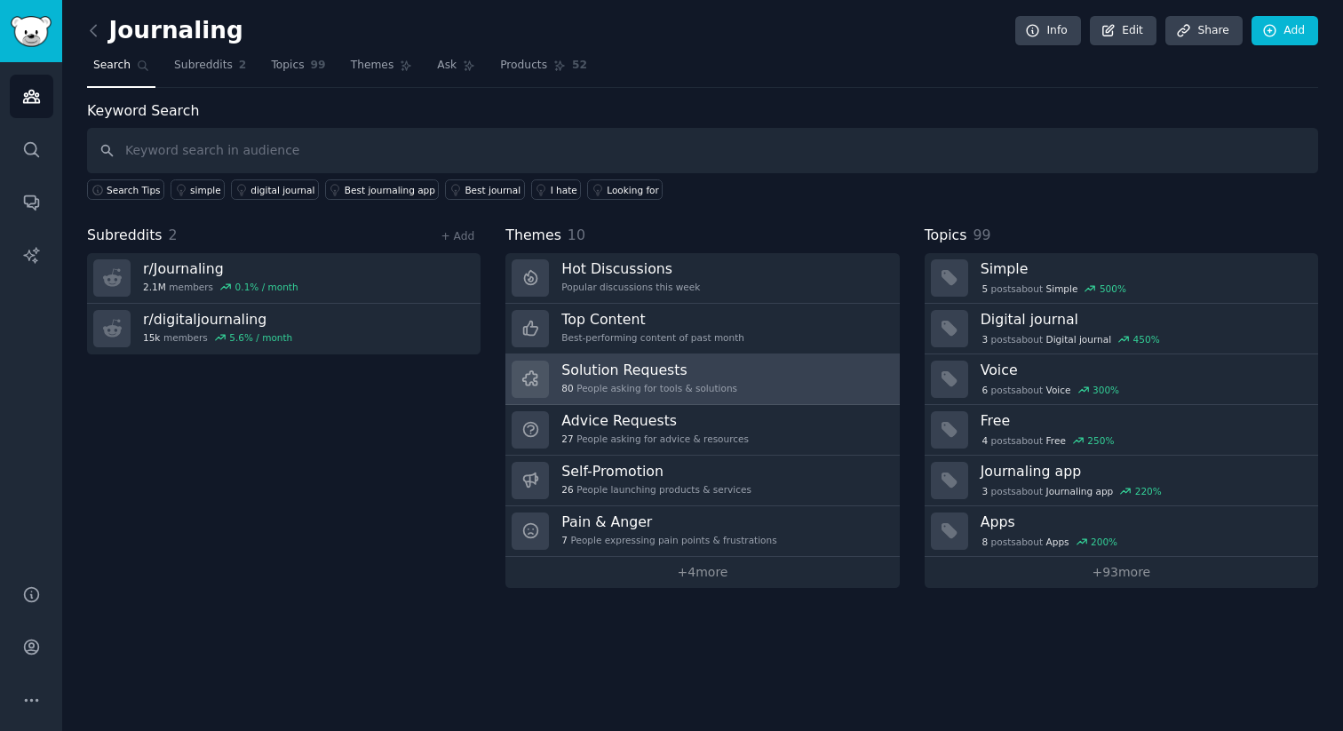
click at [681, 369] on h3 "Solution Requests" at bounding box center [649, 370] width 176 height 19
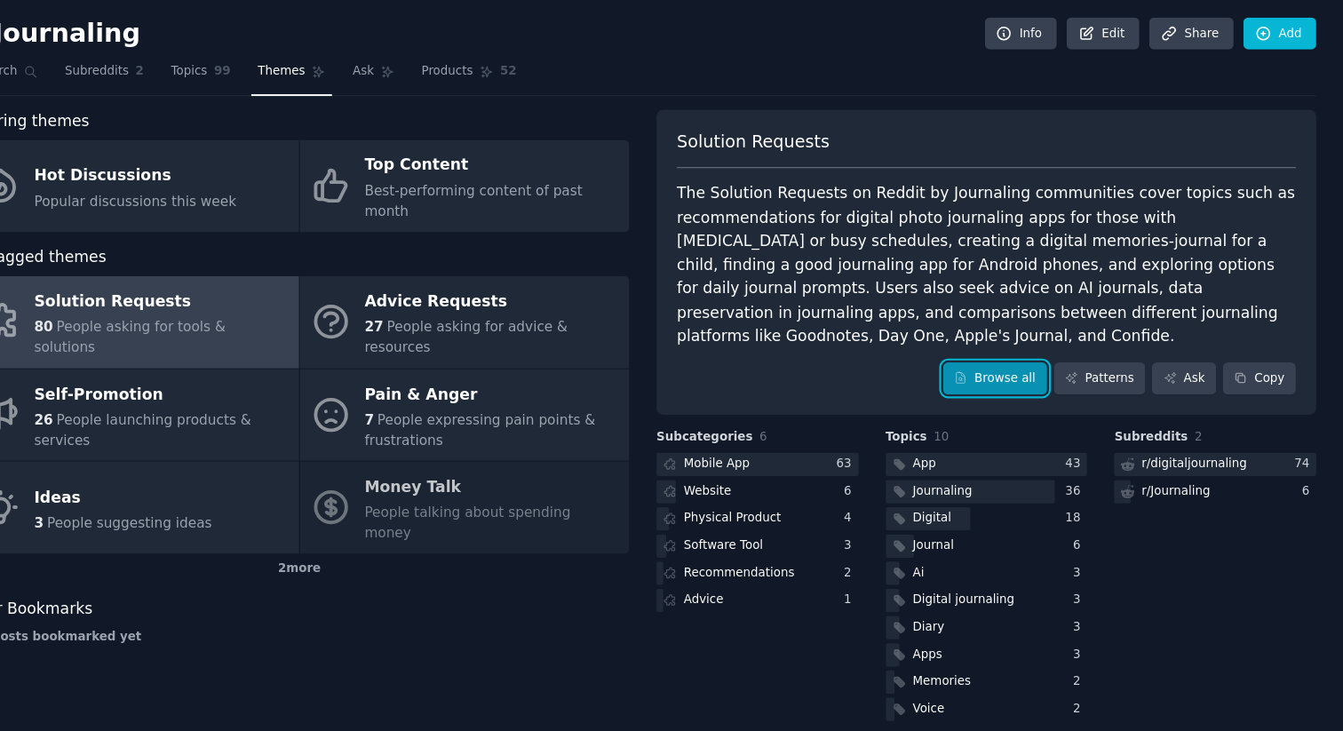
click at [1040, 338] on link "Browse all" at bounding box center [1024, 346] width 95 height 30
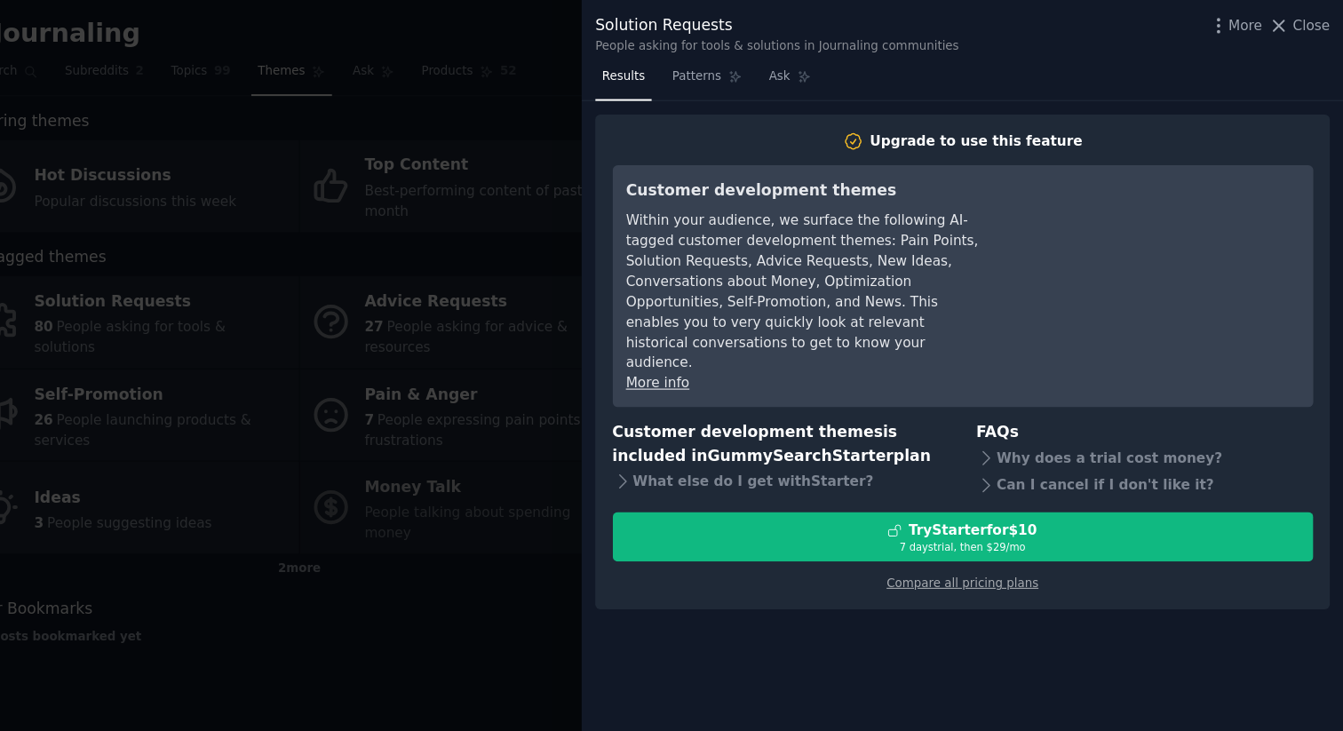
click at [1317, 12] on div "Solution Requests People asking for tools & solutions in Journaling communities…" at bounding box center [994, 28] width 696 height 56
click at [1314, 15] on span "Close" at bounding box center [1313, 23] width 34 height 19
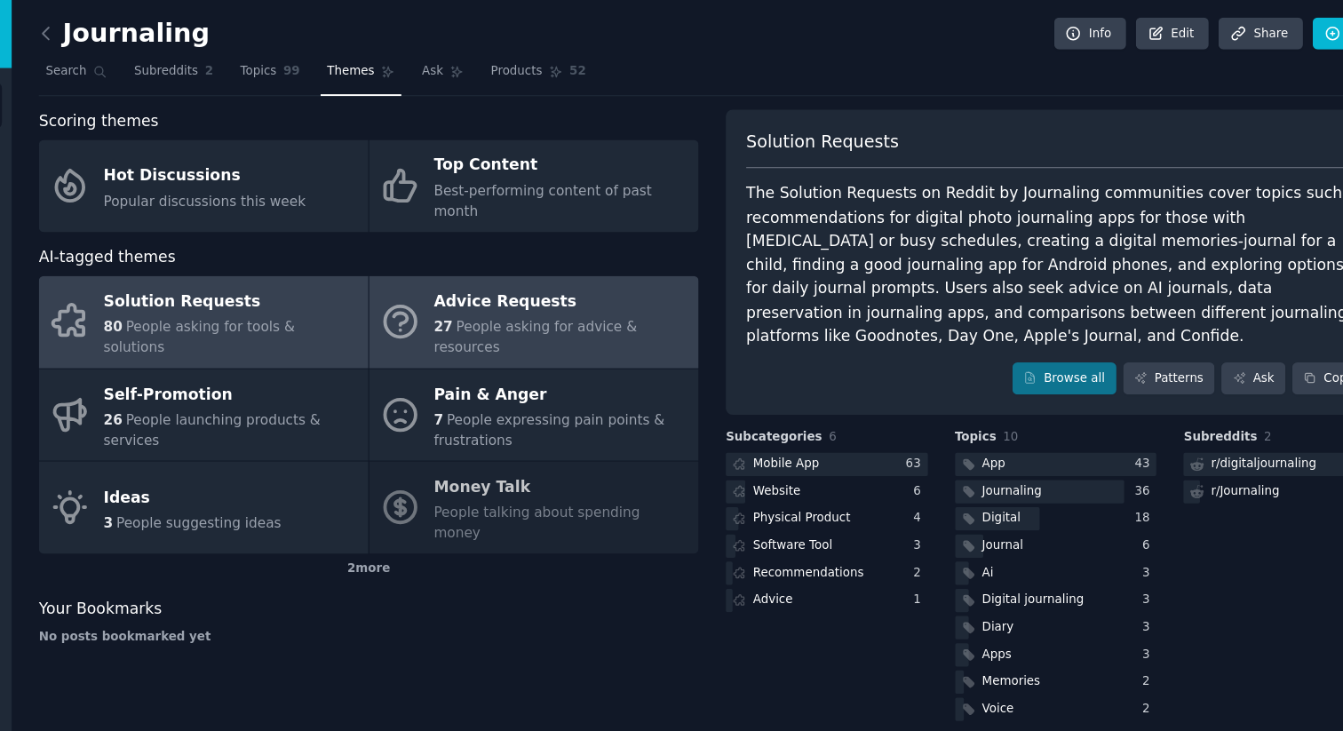
click at [509, 262] on div "Advice Requests" at bounding box center [564, 276] width 233 height 28
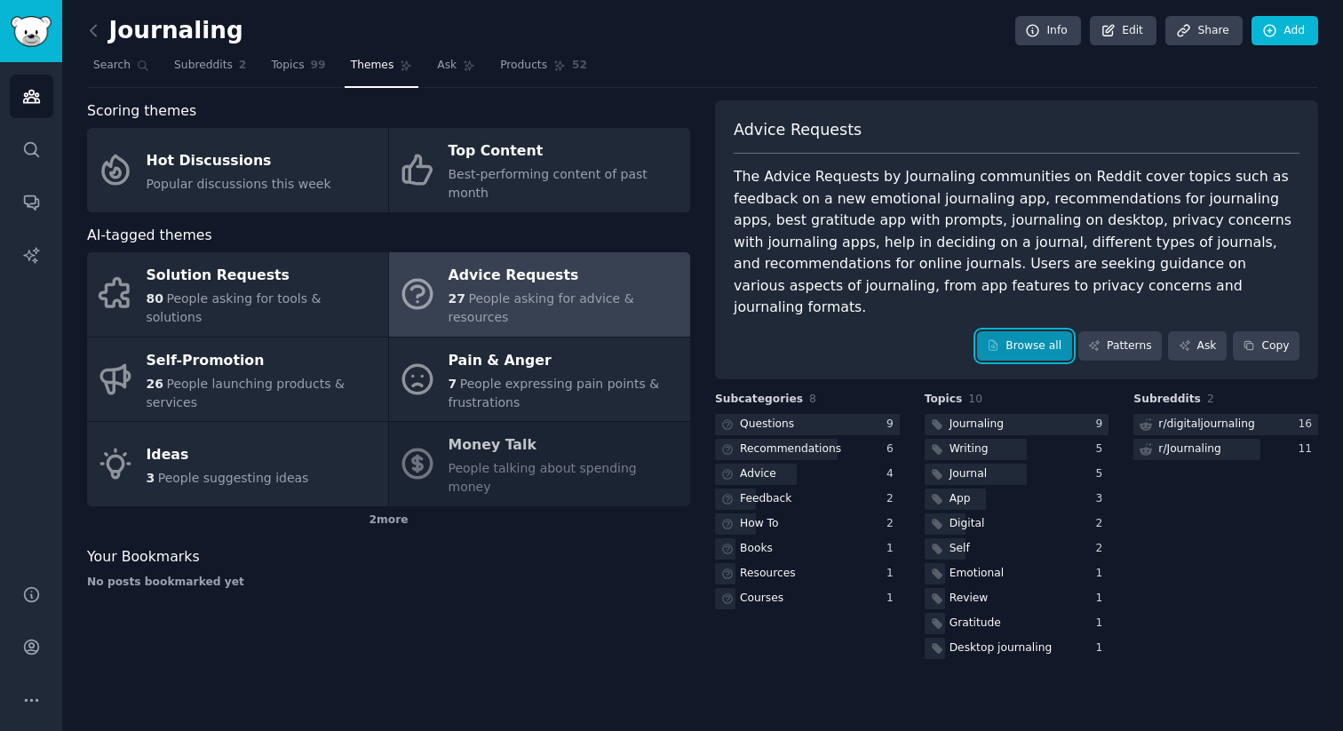
click at [1038, 335] on link "Browse all" at bounding box center [1024, 346] width 95 height 30
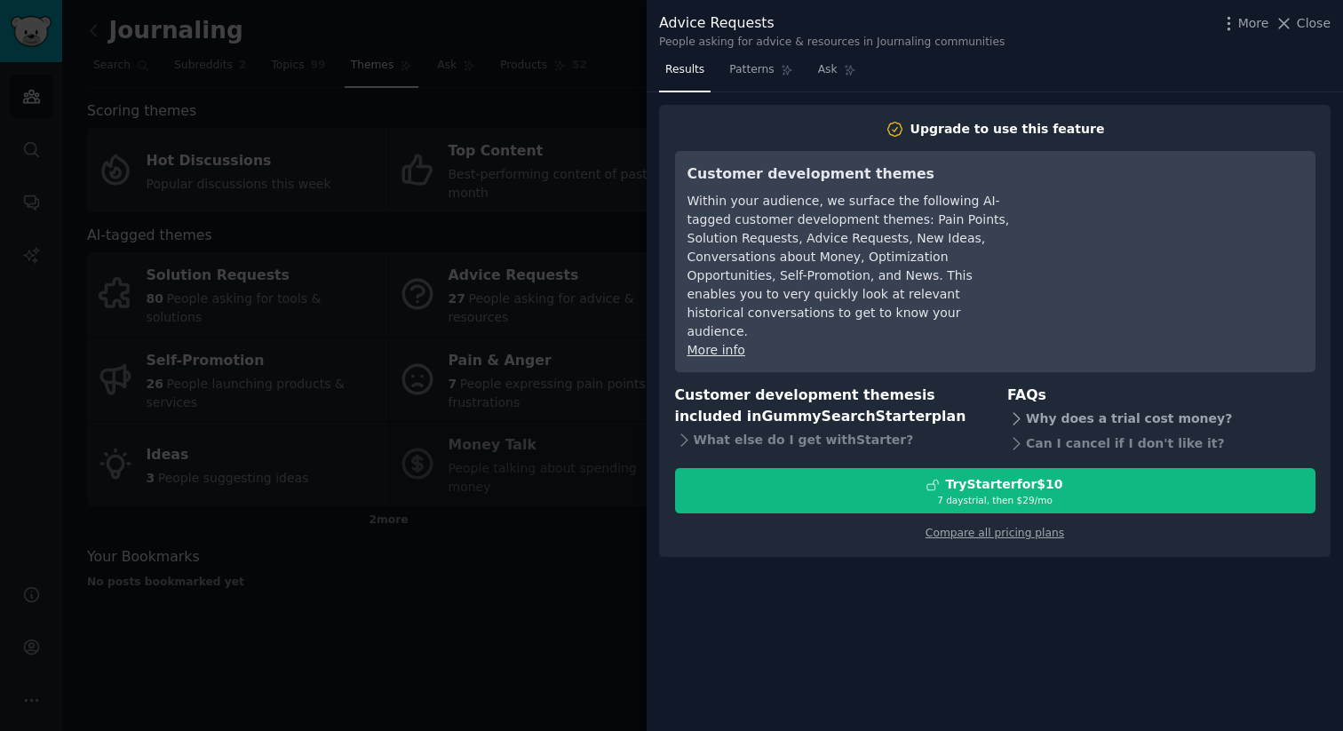
click at [1037, 406] on div "Why does a trial cost money?" at bounding box center [1161, 418] width 308 height 25
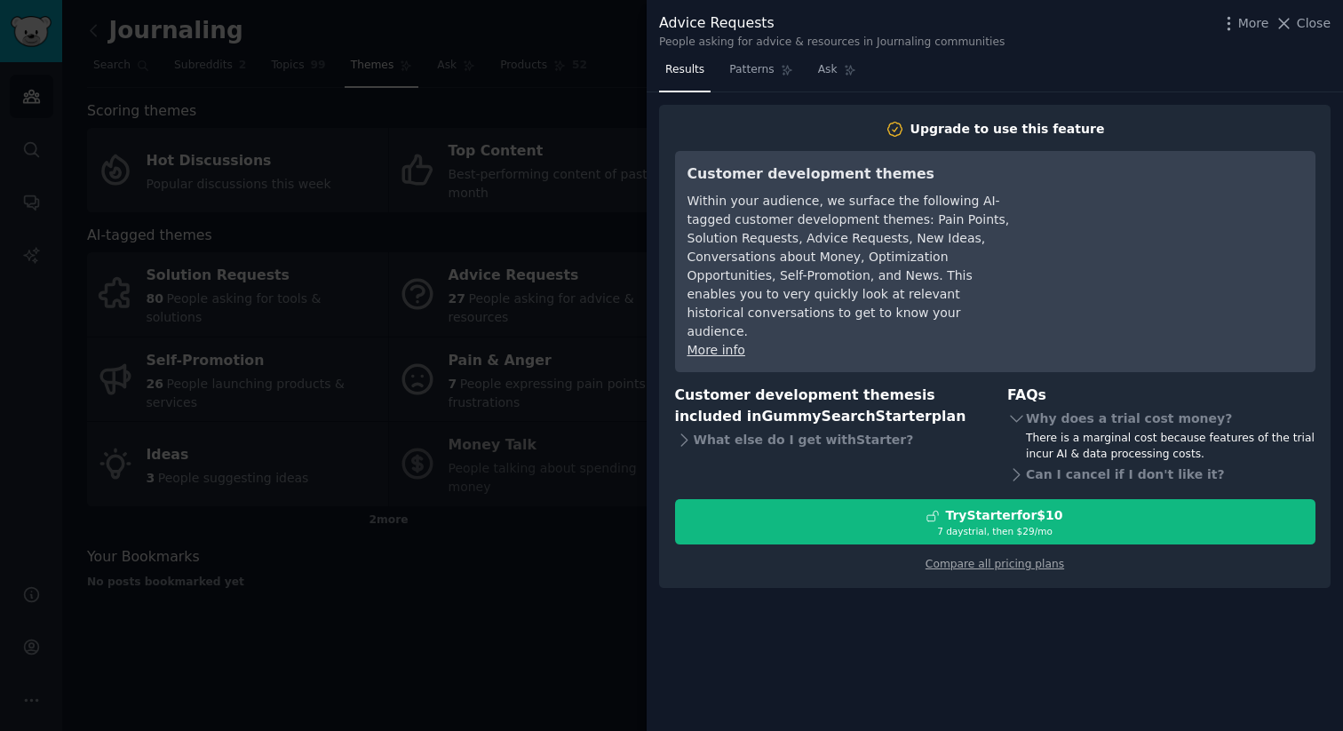
click at [556, 492] on div at bounding box center [671, 365] width 1343 height 731
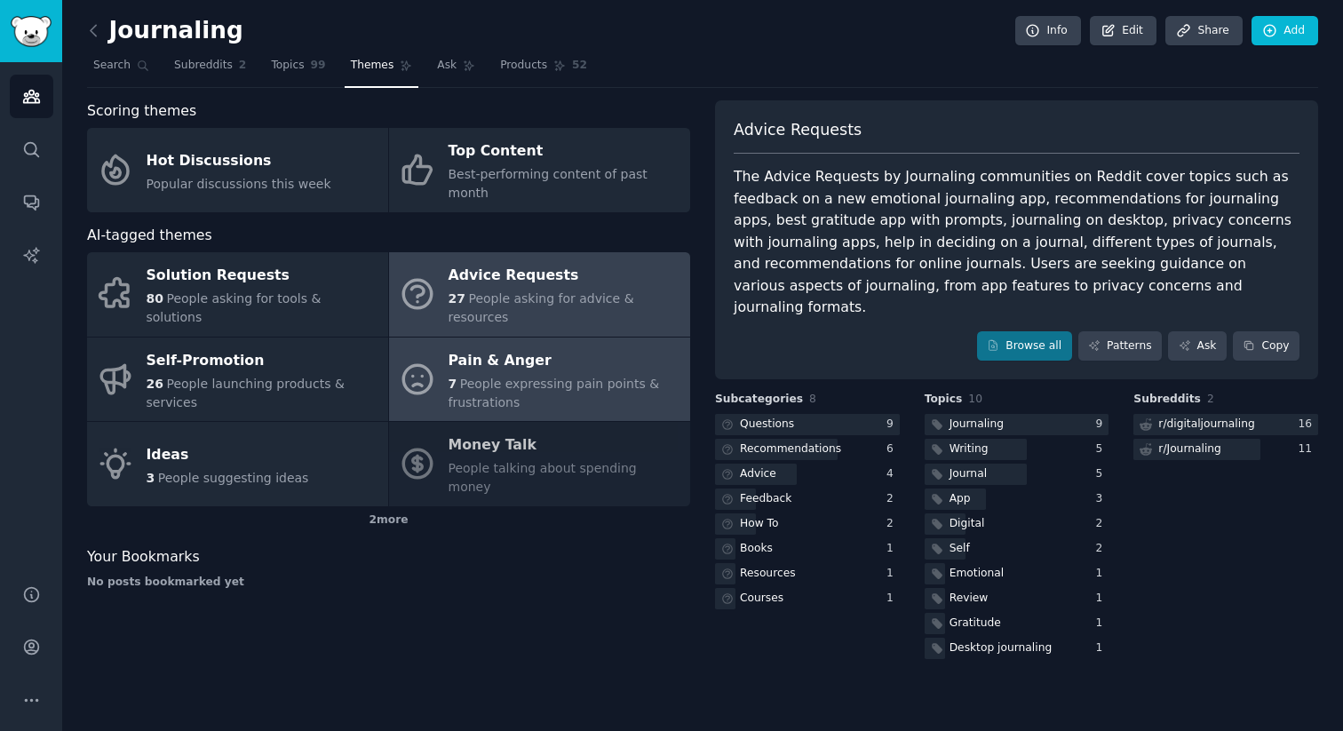
click at [553, 346] on div "Pain & Anger" at bounding box center [564, 360] width 233 height 28
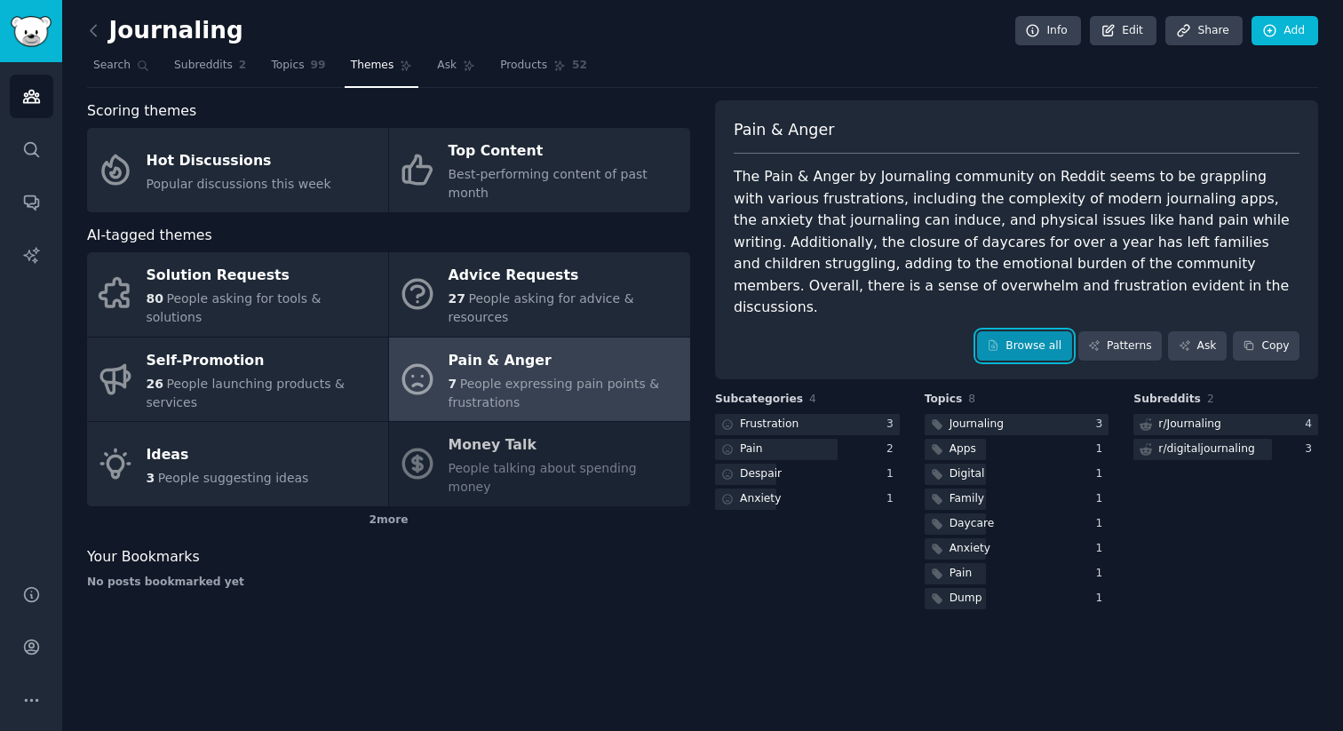
click at [1034, 331] on link "Browse all" at bounding box center [1024, 346] width 95 height 30
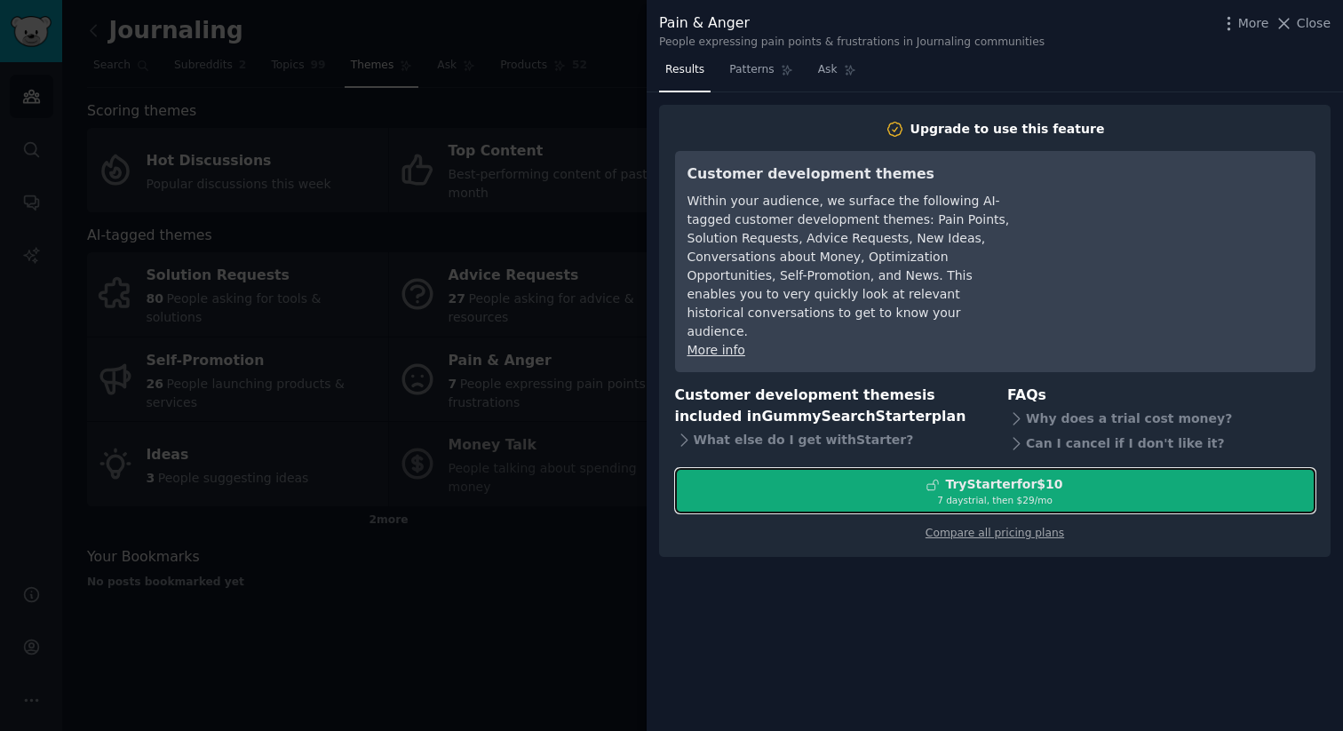
click at [994, 494] on div "7 days trial, then $ 29 /mo" at bounding box center [995, 500] width 638 height 12
